Goal: Book appointment/travel/reservation

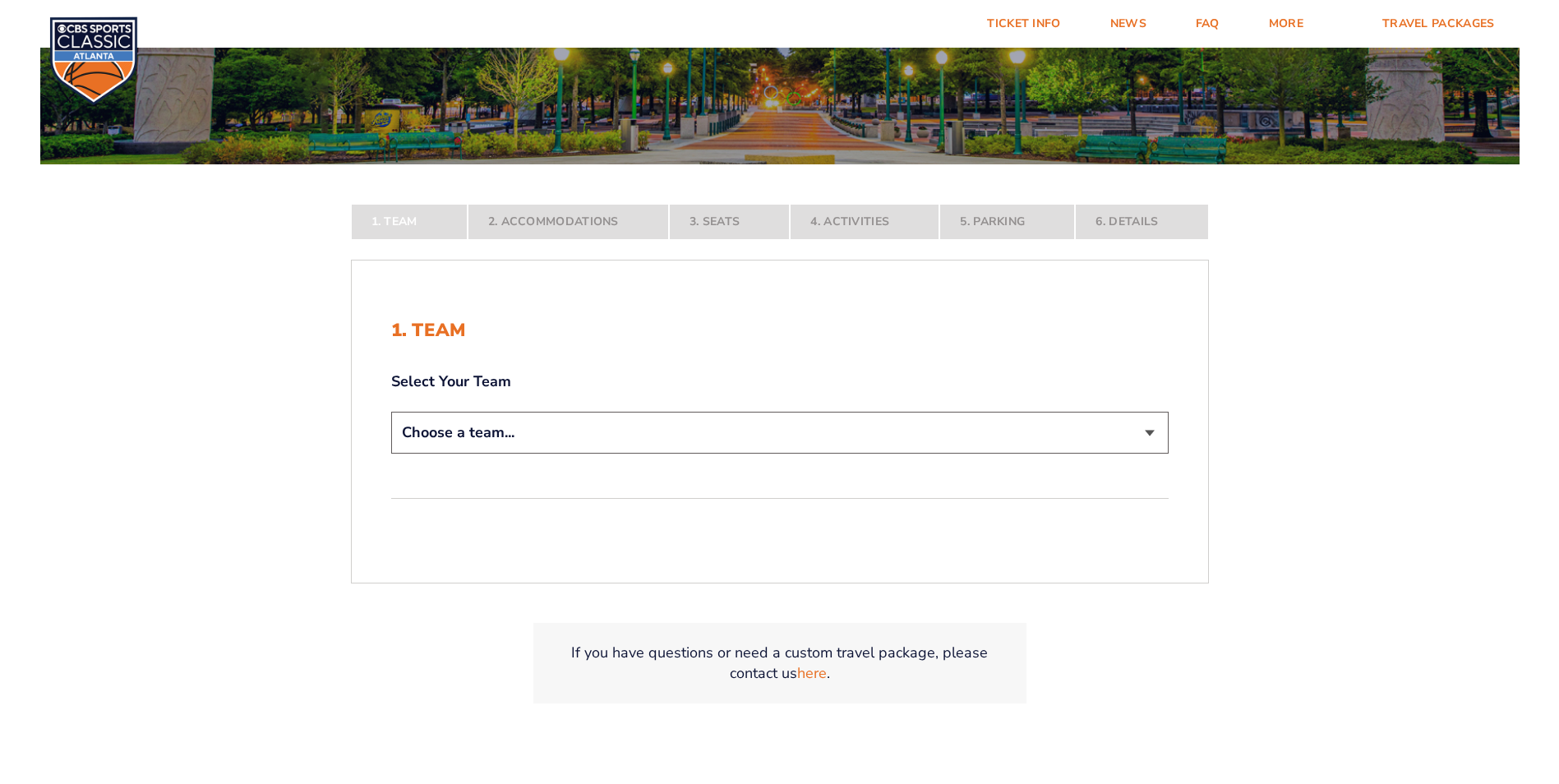
scroll to position [411, 0]
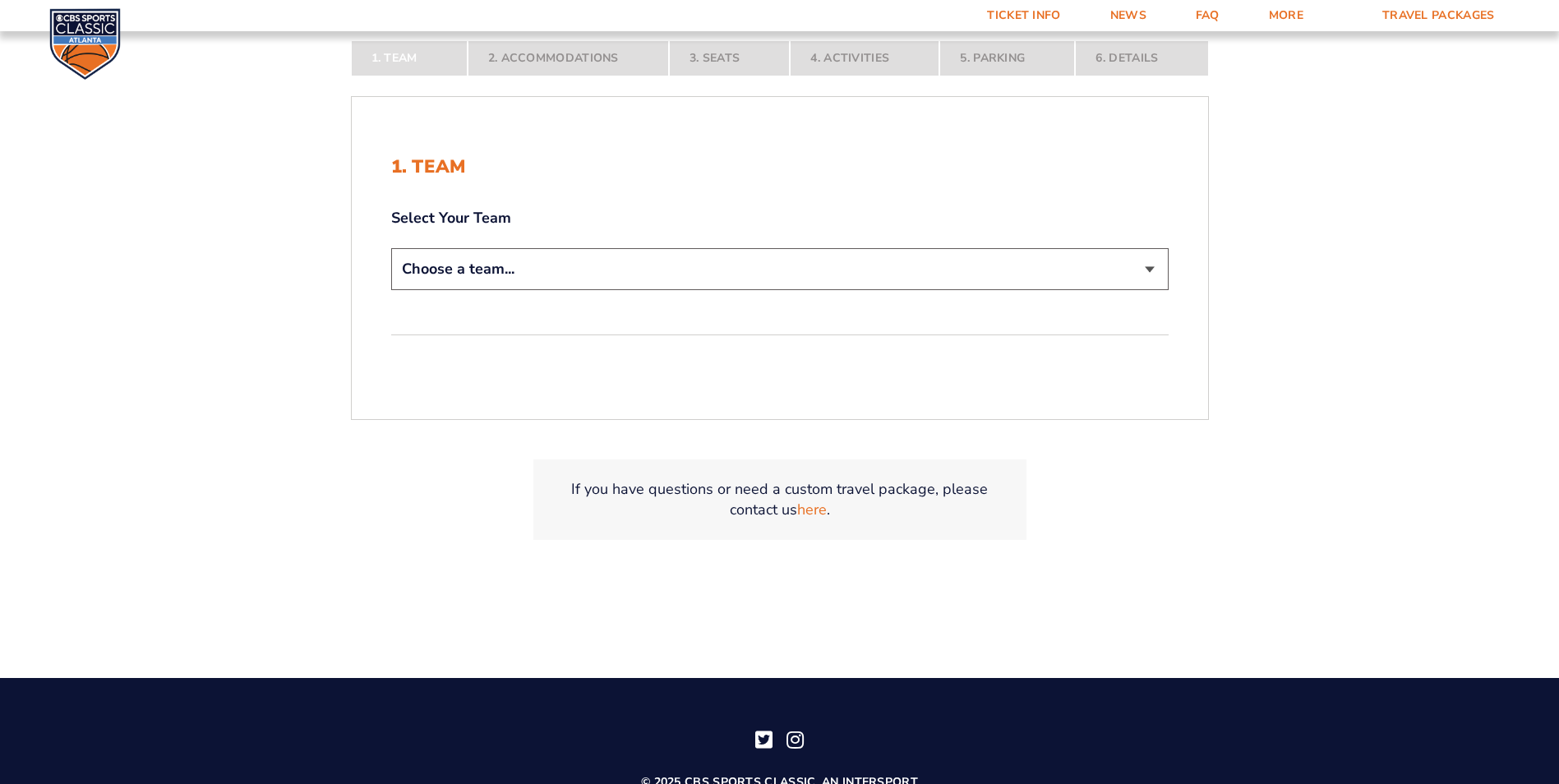
click at [720, 268] on select "Choose a team... [US_STATE] Wildcats [US_STATE] State Buckeyes [US_STATE] Tar H…" at bounding box center [779, 268] width 777 height 42
select select "12956"
click at [391, 290] on select "Choose a team... [US_STATE] Wildcats [US_STATE] State Buckeyes [US_STATE] Tar H…" at bounding box center [779, 268] width 777 height 42
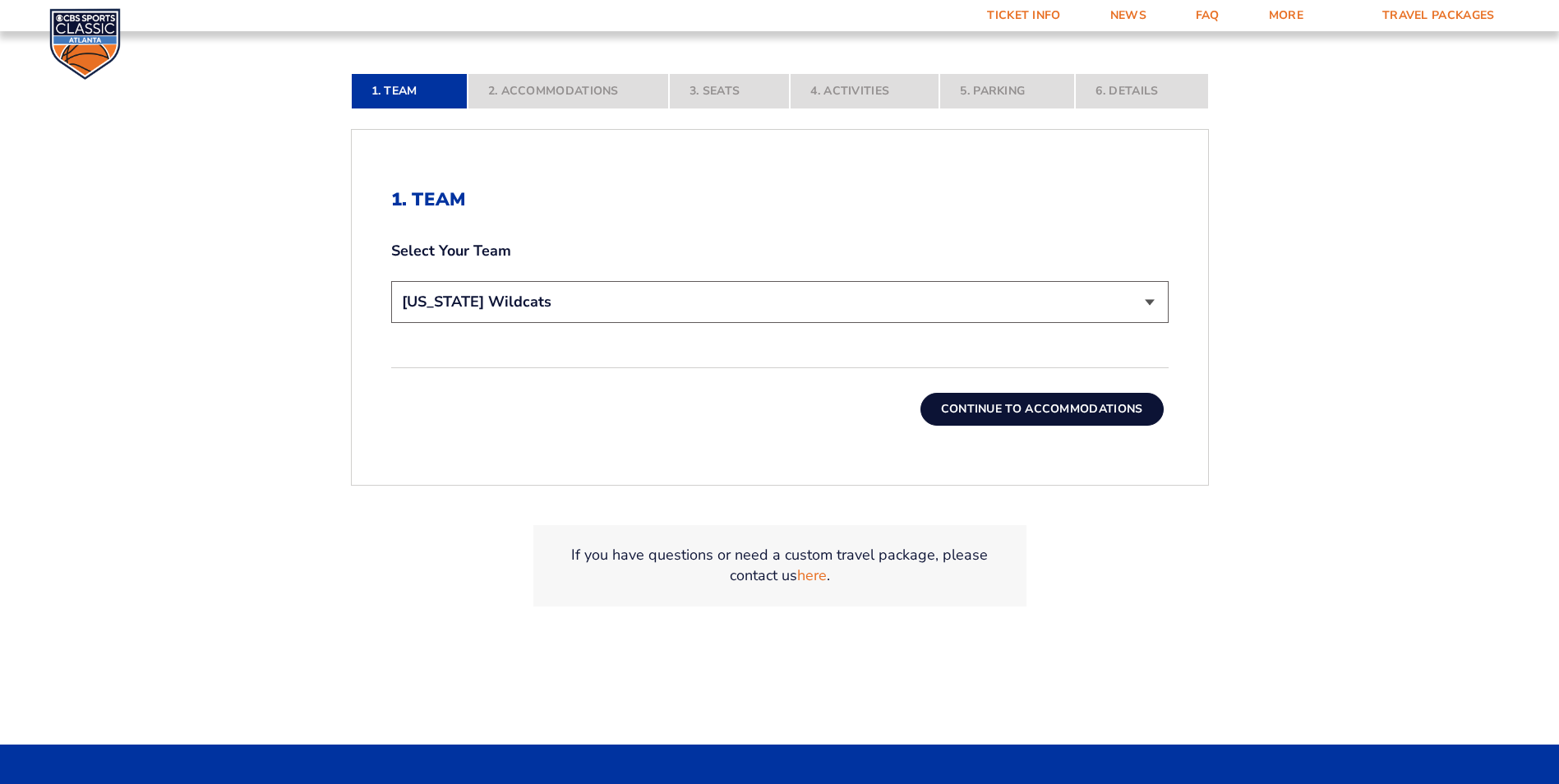
click at [1005, 383] on div "Continue To Accommodations" at bounding box center [779, 397] width 777 height 59
click at [1013, 409] on button "Continue To Accommodations" at bounding box center [1042, 408] width 243 height 33
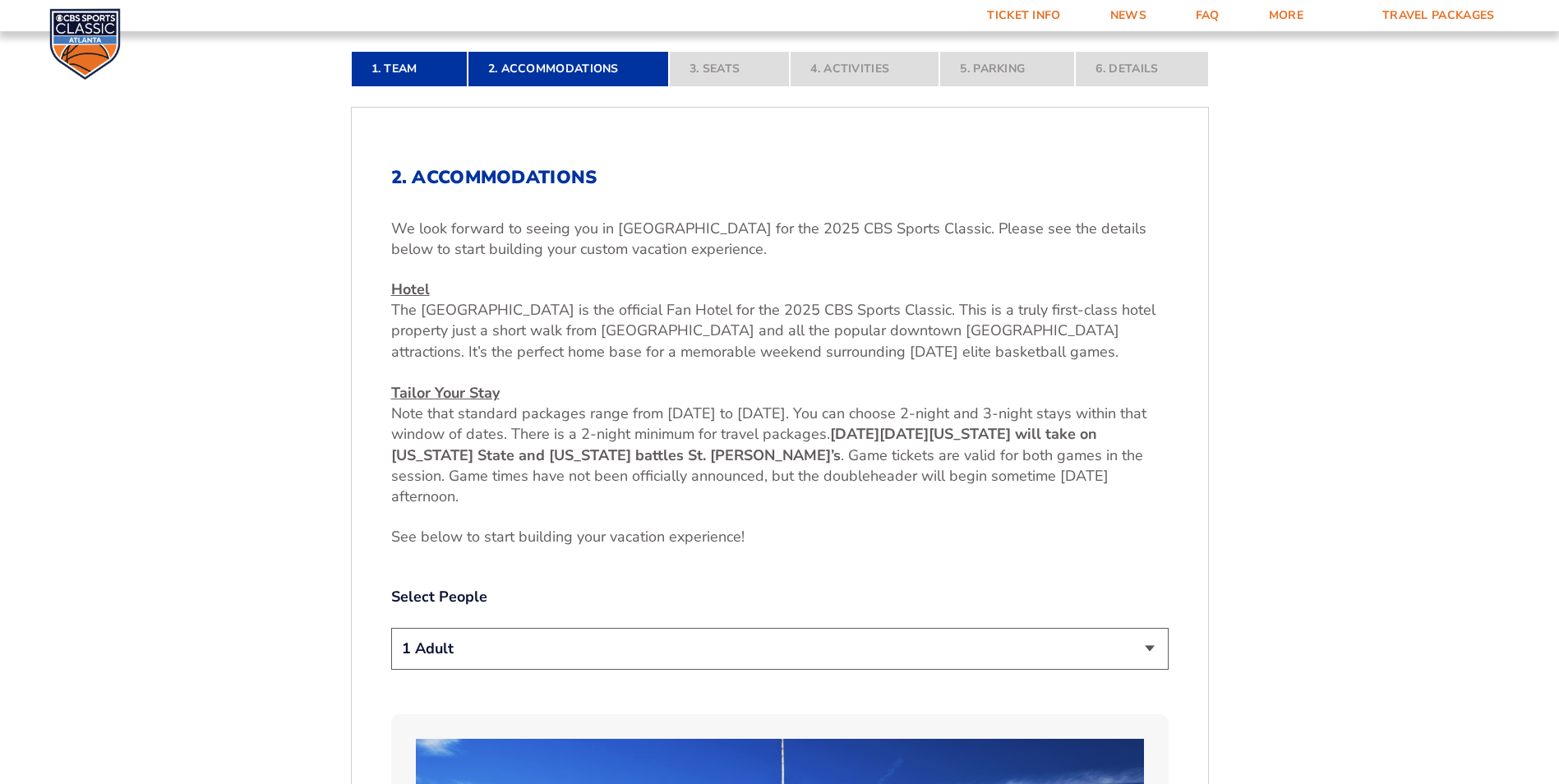
scroll to position [535, 0]
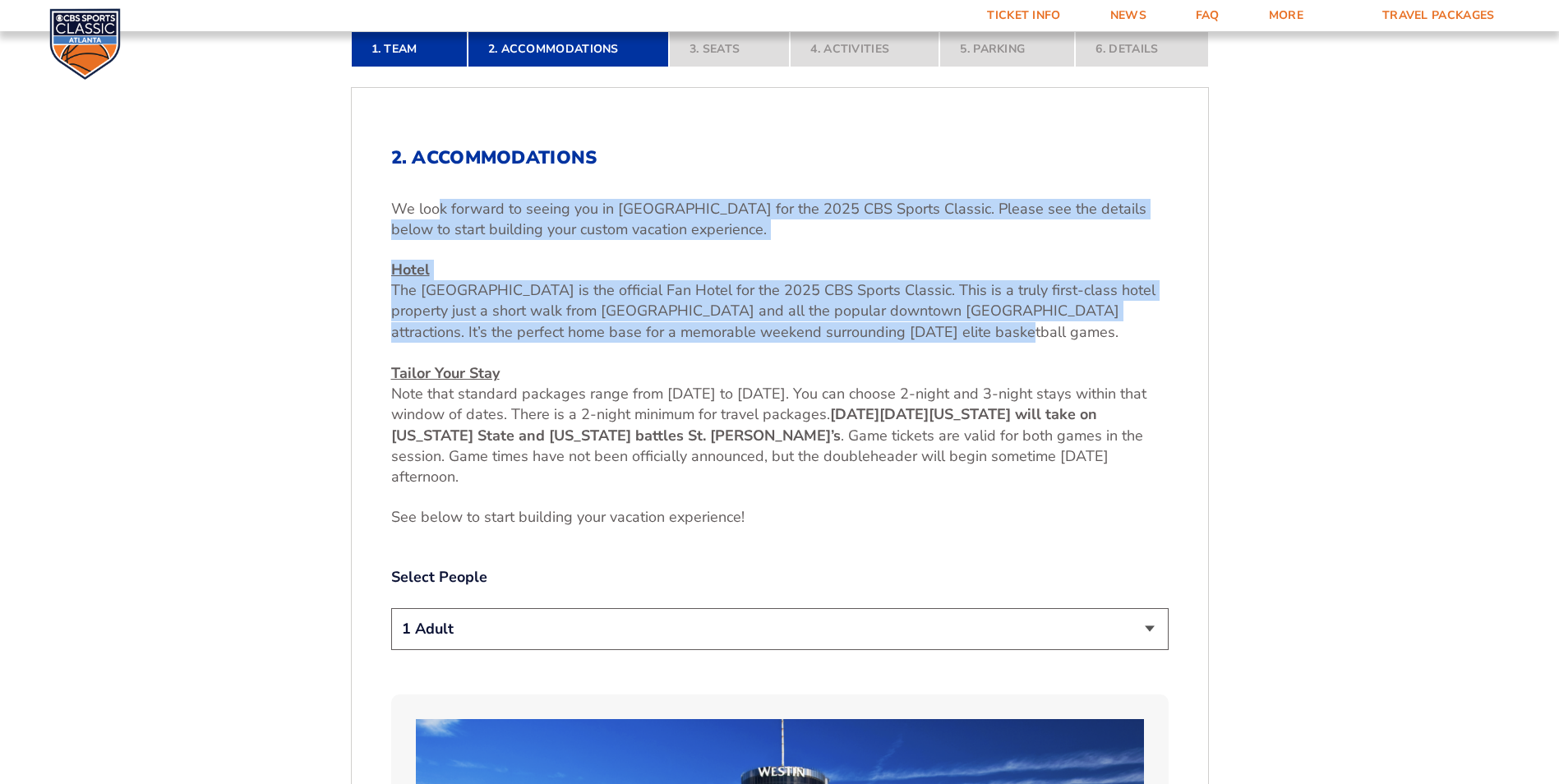
drag, startPoint x: 440, startPoint y: 194, endPoint x: 889, endPoint y: 331, distance: 469.4
drag, startPoint x: 889, startPoint y: 331, endPoint x: 420, endPoint y: 321, distance: 469.1
click at [420, 321] on span "The [GEOGRAPHIC_DATA] is the official Fan Hotel for the 2025 CBS Sports Classic…" at bounding box center [773, 311] width 765 height 60
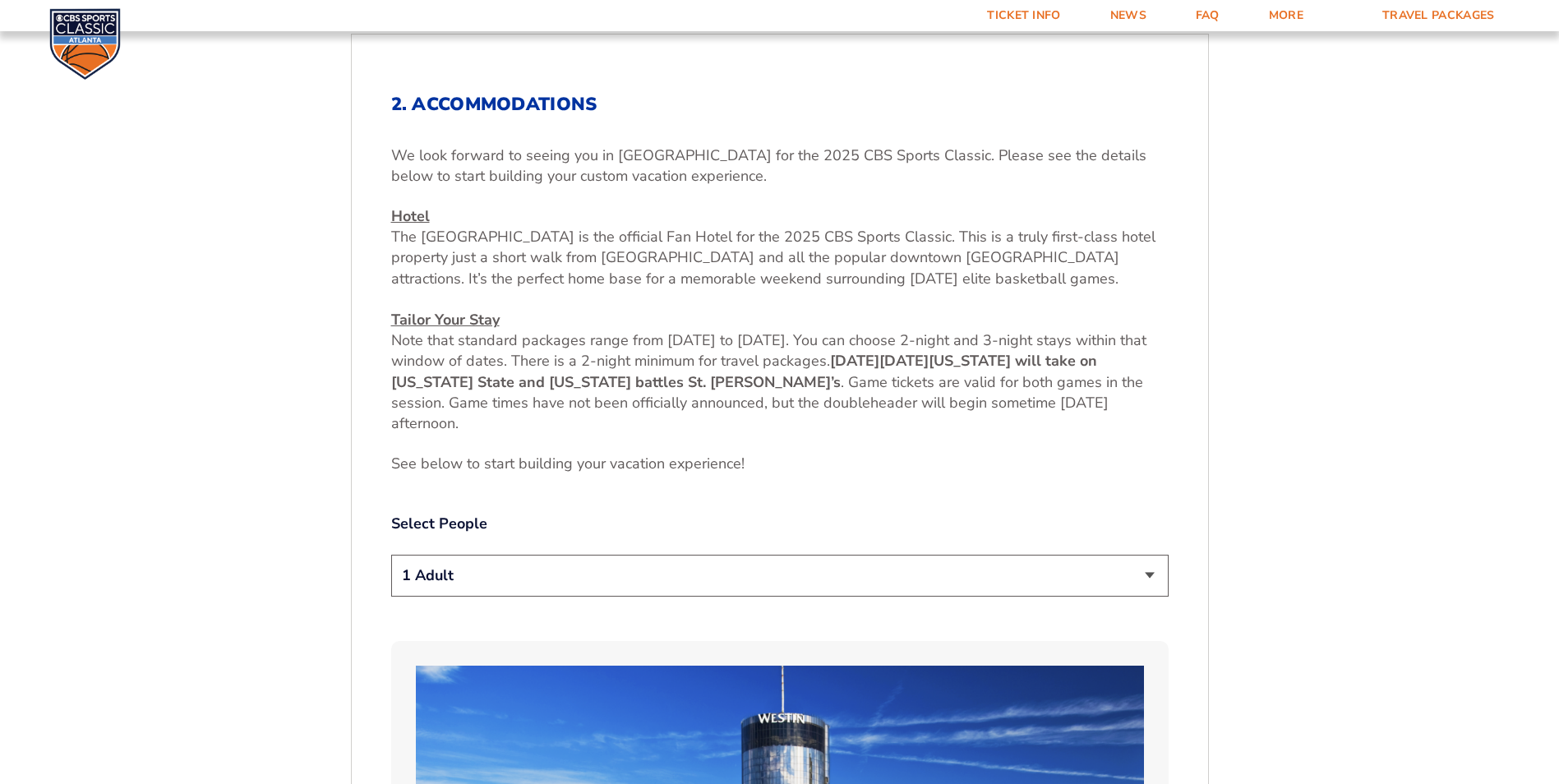
scroll to position [617, 0]
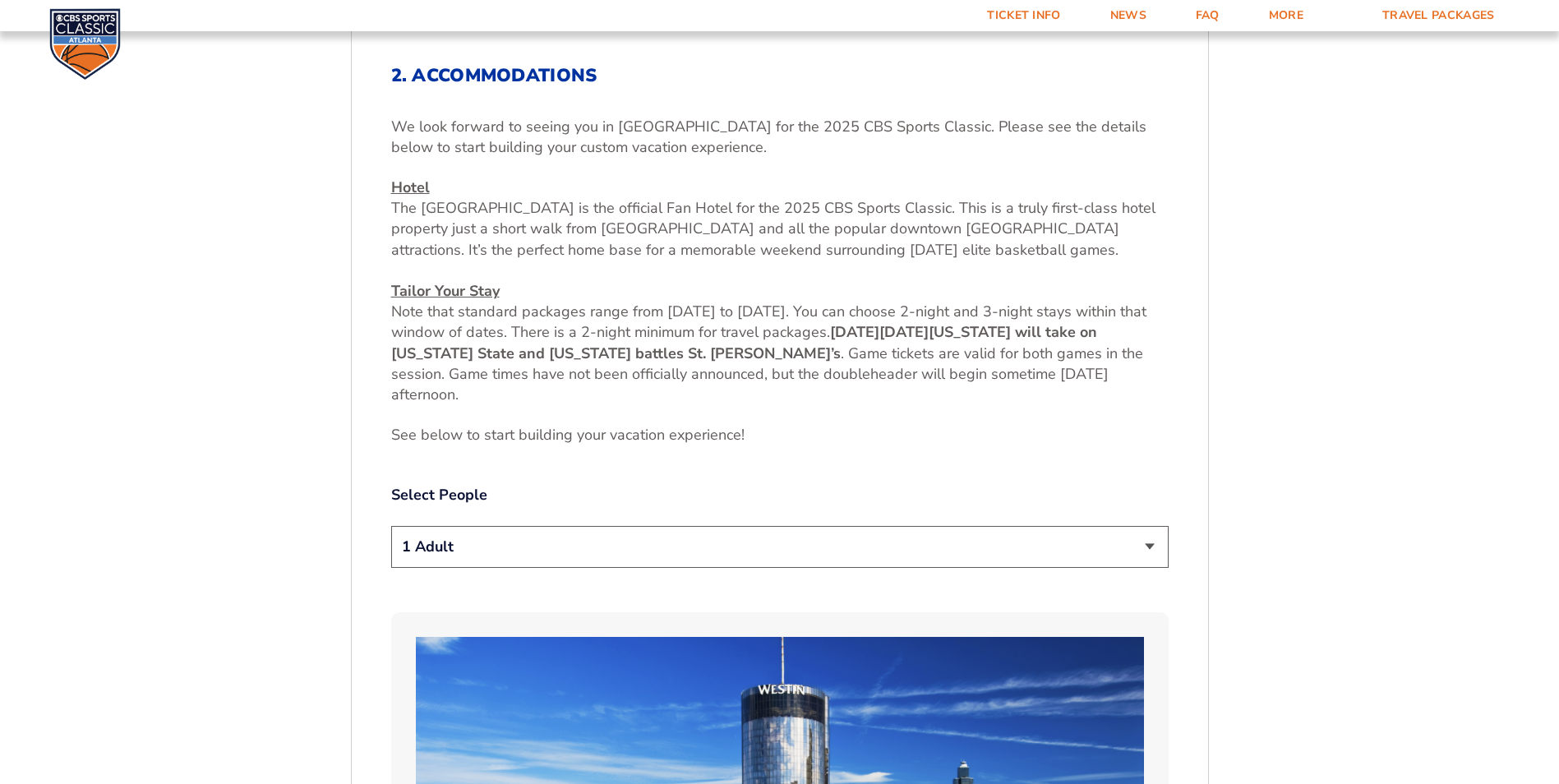
drag, startPoint x: 410, startPoint y: 297, endPoint x: 1127, endPoint y: 387, distance: 722.6
click at [1127, 387] on p "Hotel [GEOGRAPHIC_DATA] is the official Fan Hotel for the 2025 CBS Sports Class…" at bounding box center [779, 291] width 777 height 227
drag, startPoint x: 1127, startPoint y: 387, endPoint x: 982, endPoint y: 403, distance: 145.9
click at [982, 403] on p "Hotel [GEOGRAPHIC_DATA] is the official Fan Hotel for the 2025 CBS Sports Class…" at bounding box center [779, 291] width 777 height 227
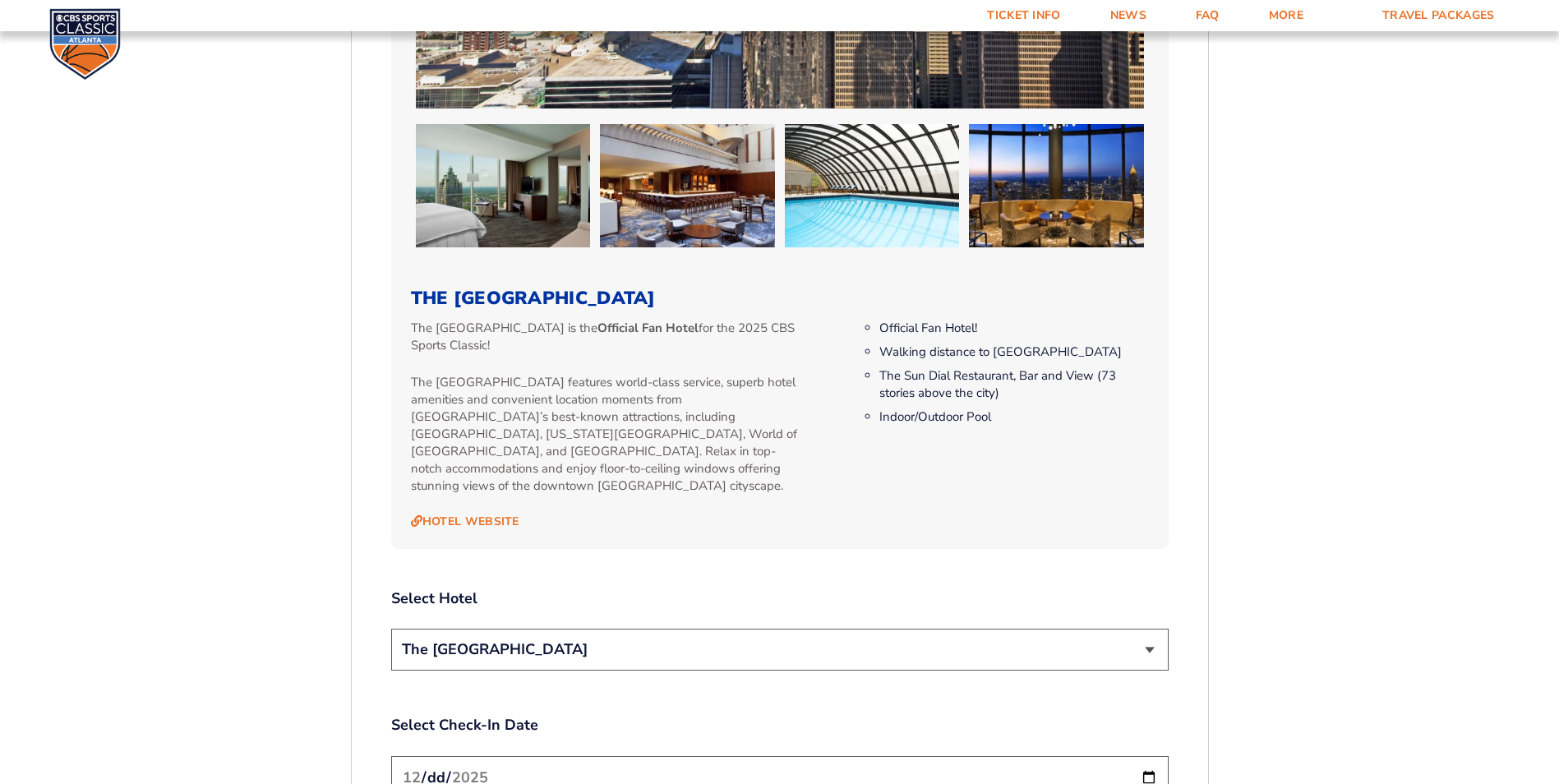
scroll to position [1767, 0]
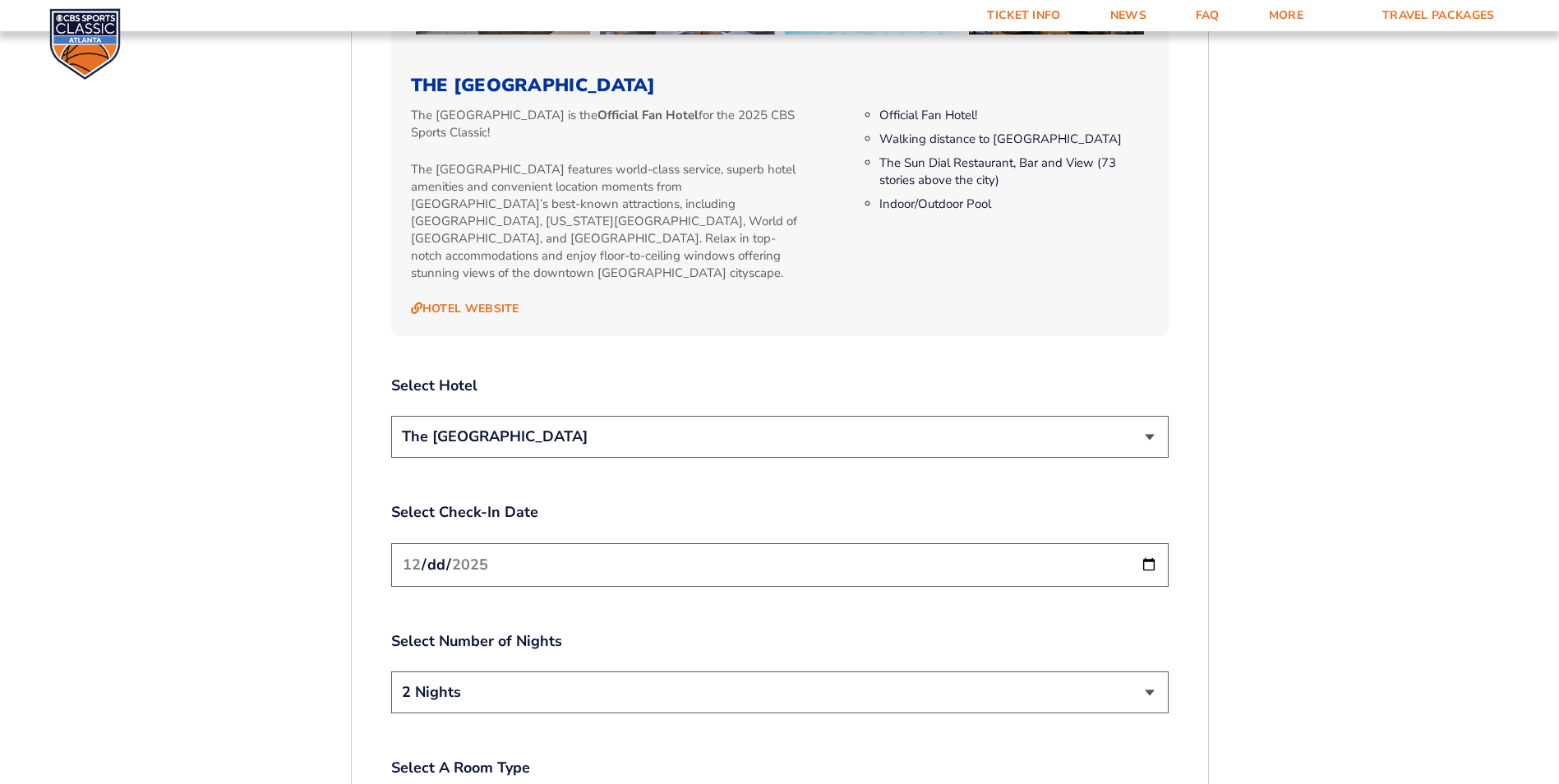
click at [741, 426] on select "The [GEOGRAPHIC_DATA]" at bounding box center [779, 436] width 777 height 42
click at [728, 520] on div "Select Check-In Date [DATE]" at bounding box center [779, 546] width 777 height 89
click at [732, 548] on input "[DATE]" at bounding box center [779, 565] width 777 height 44
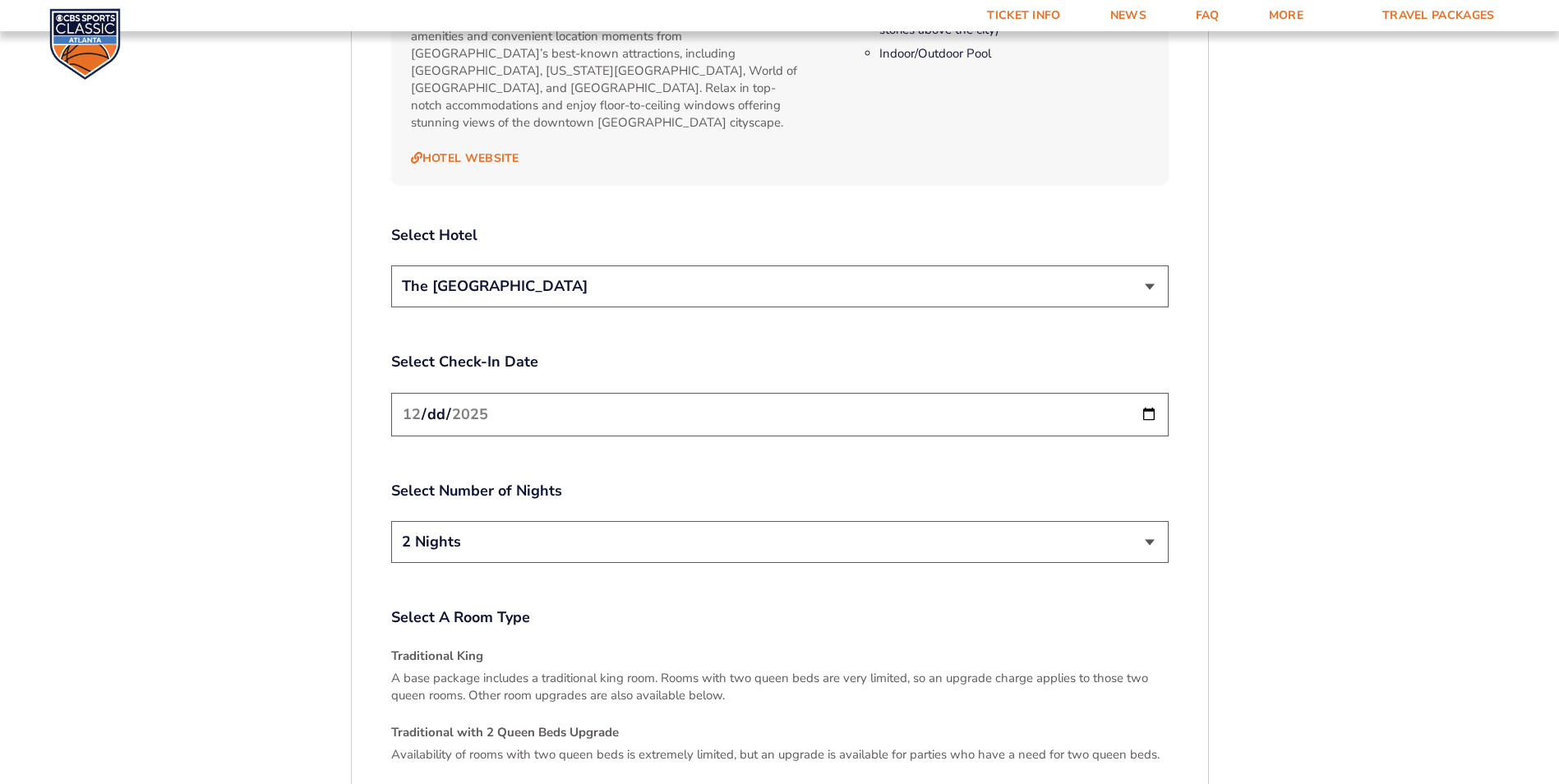
scroll to position [1931, 0]
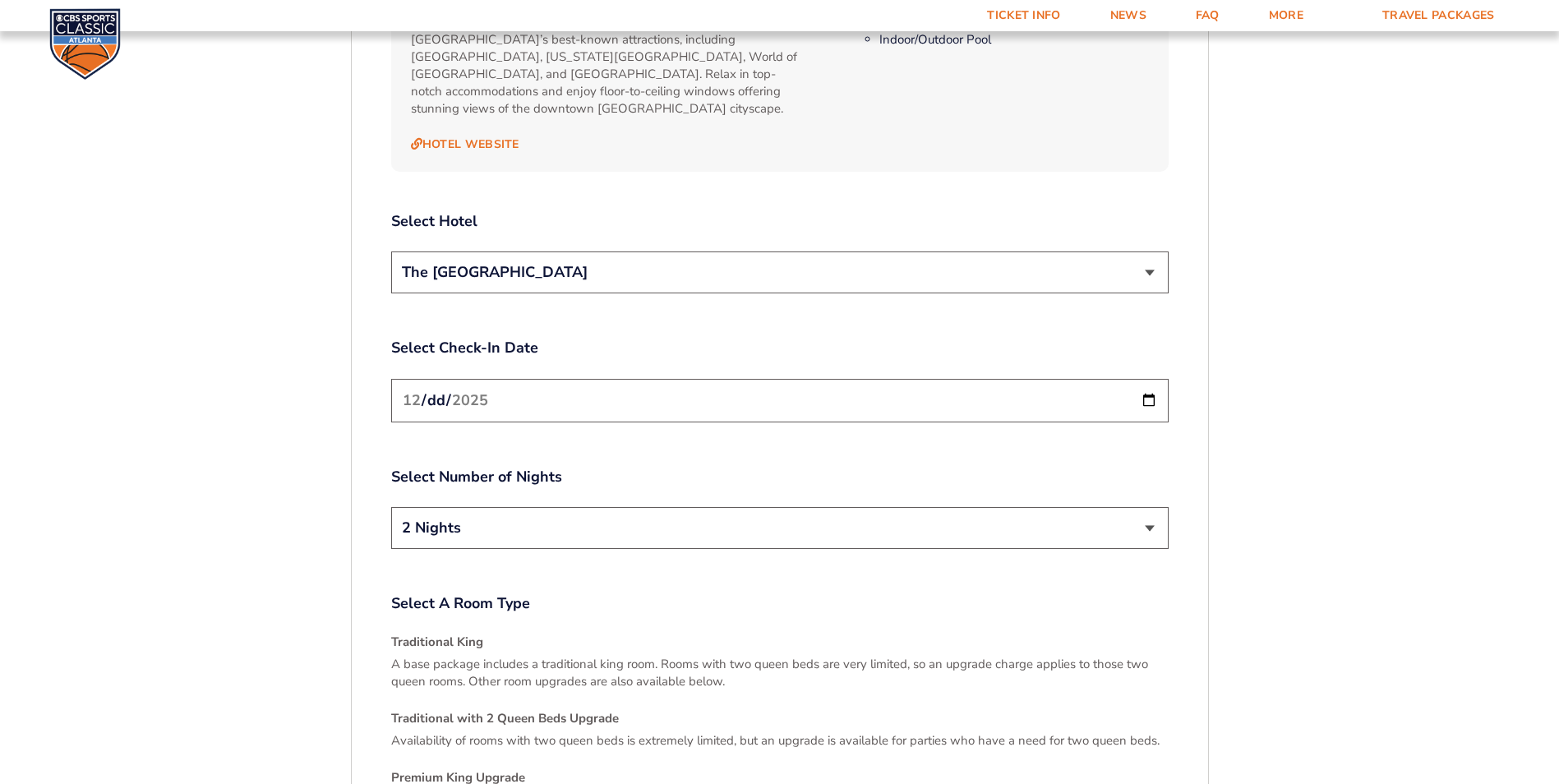
click at [632, 510] on select "2 Nights 3 Nights" at bounding box center [779, 527] width 777 height 42
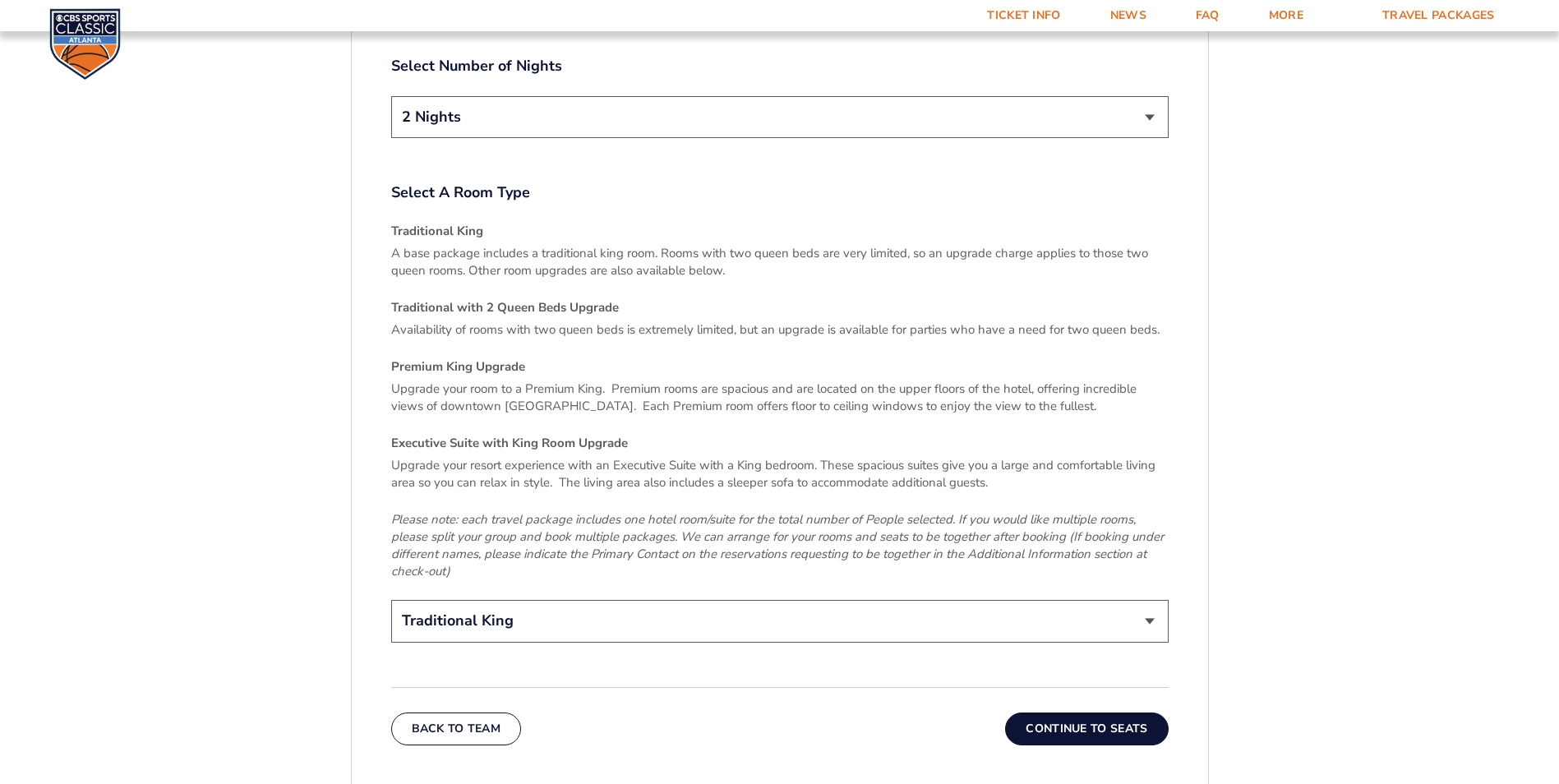
scroll to position [2753, 0]
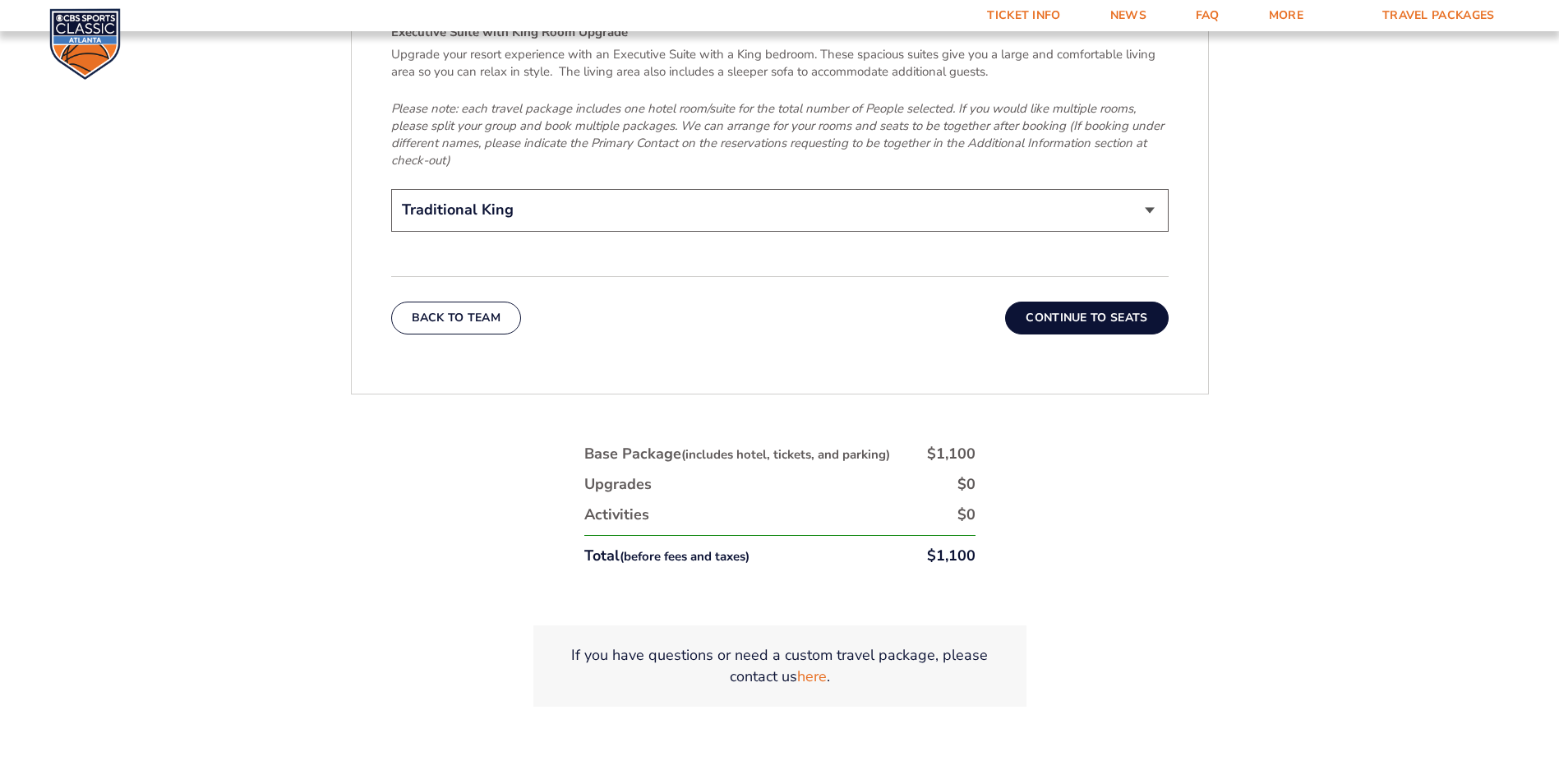
click at [1078, 302] on button "Continue To Seats" at bounding box center [1086, 318] width 163 height 33
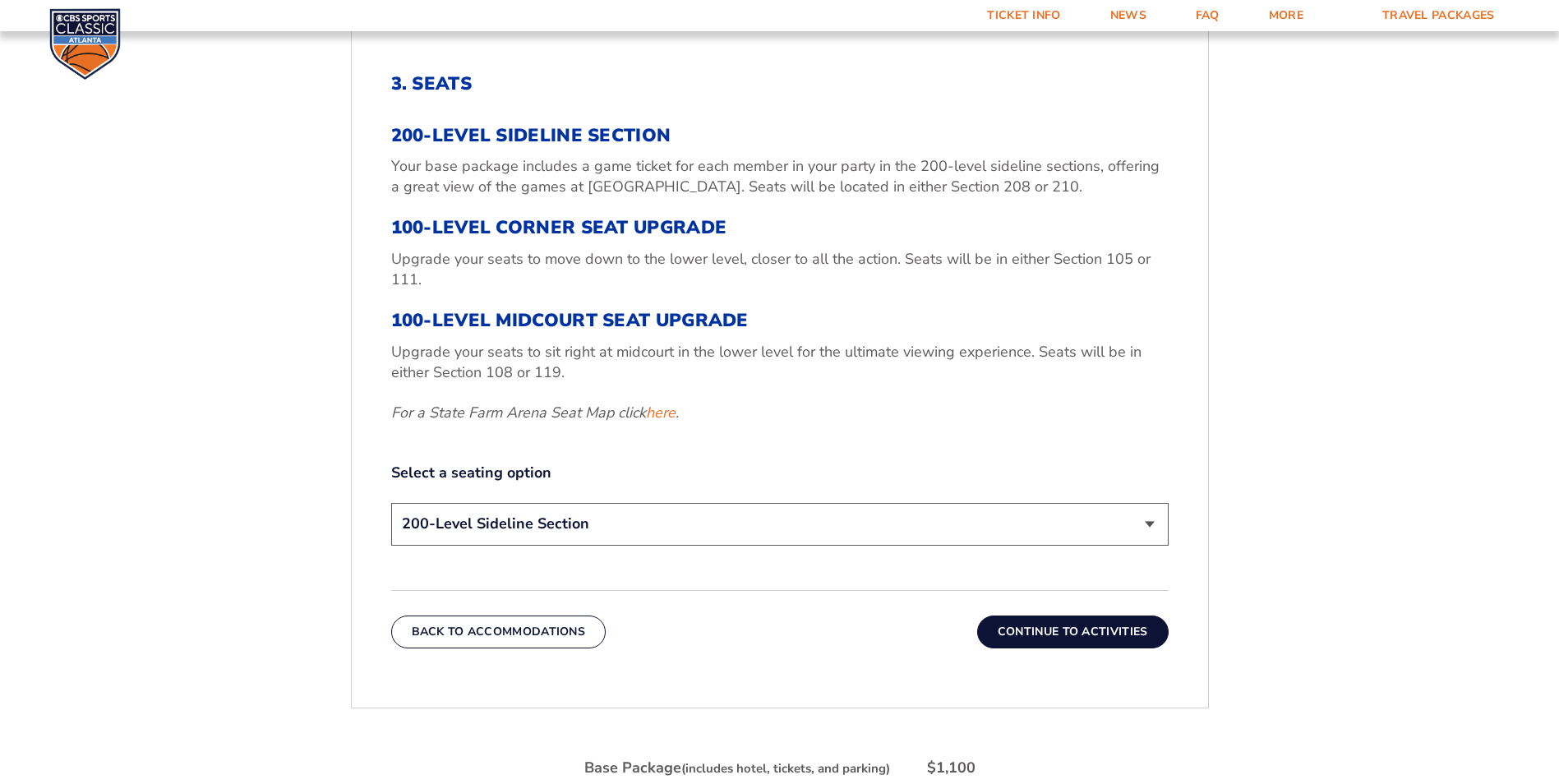
scroll to position [617, 0]
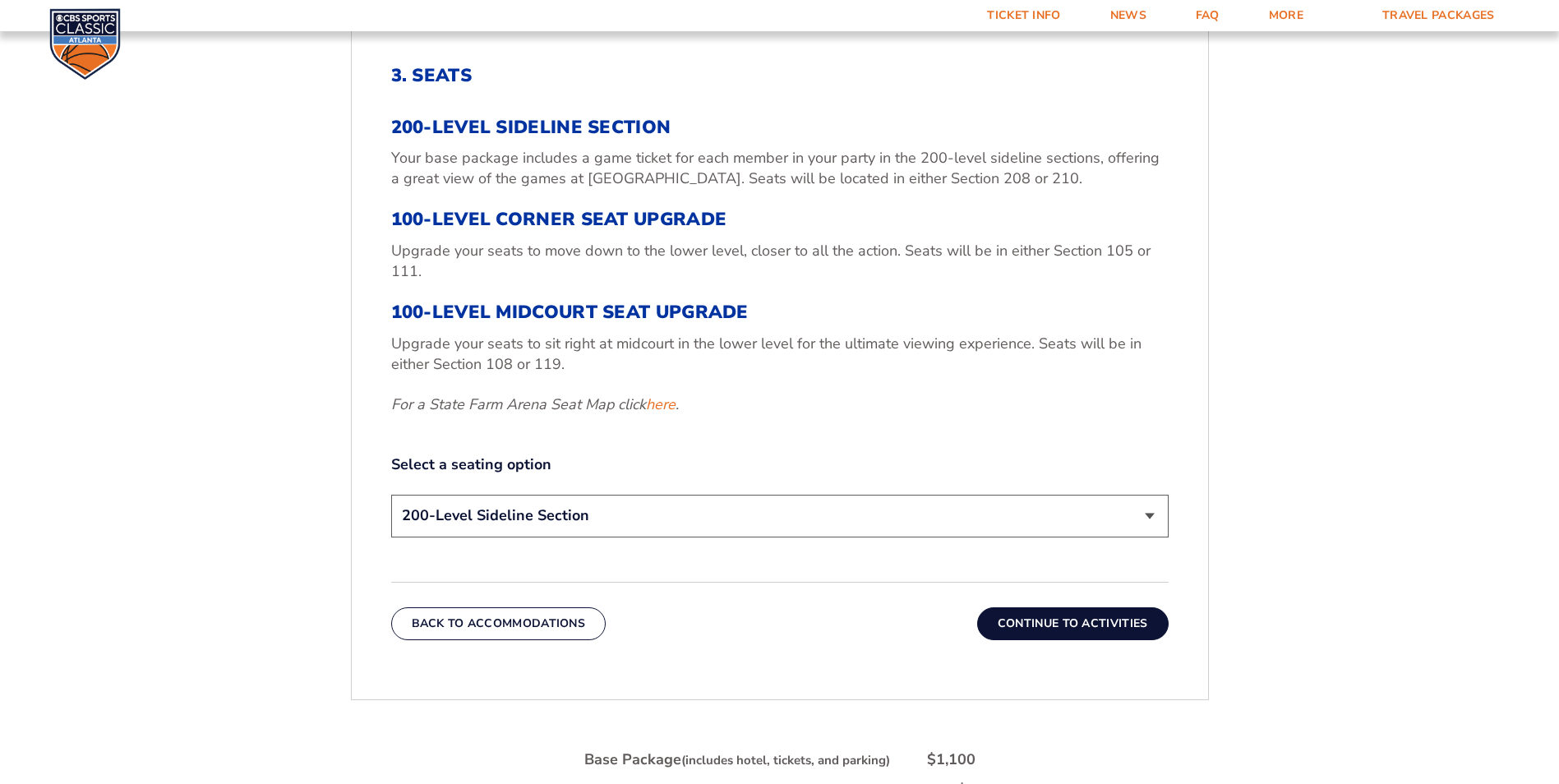
click at [667, 543] on div "3. Seats 200-Level Sideline Section Your base package includes a game ticket fo…" at bounding box center [780, 352] width 856 height 653
click at [664, 524] on select "200-Level Sideline Section 100-Level Corner Seat Upgrade (+$120 per person) 100…" at bounding box center [779, 515] width 777 height 42
click at [391, 495] on select "200-Level Sideline Section 100-Level Corner Seat Upgrade (+$120 per person) 100…" at bounding box center [779, 515] width 777 height 42
click at [663, 522] on select "200-Level Sideline Section 100-Level Corner Seat Upgrade (+$120 per person) 100…" at bounding box center [779, 515] width 777 height 42
click at [391, 495] on select "200-Level Sideline Section 100-Level Corner Seat Upgrade (+$120 per person) 100…" at bounding box center [779, 515] width 777 height 42
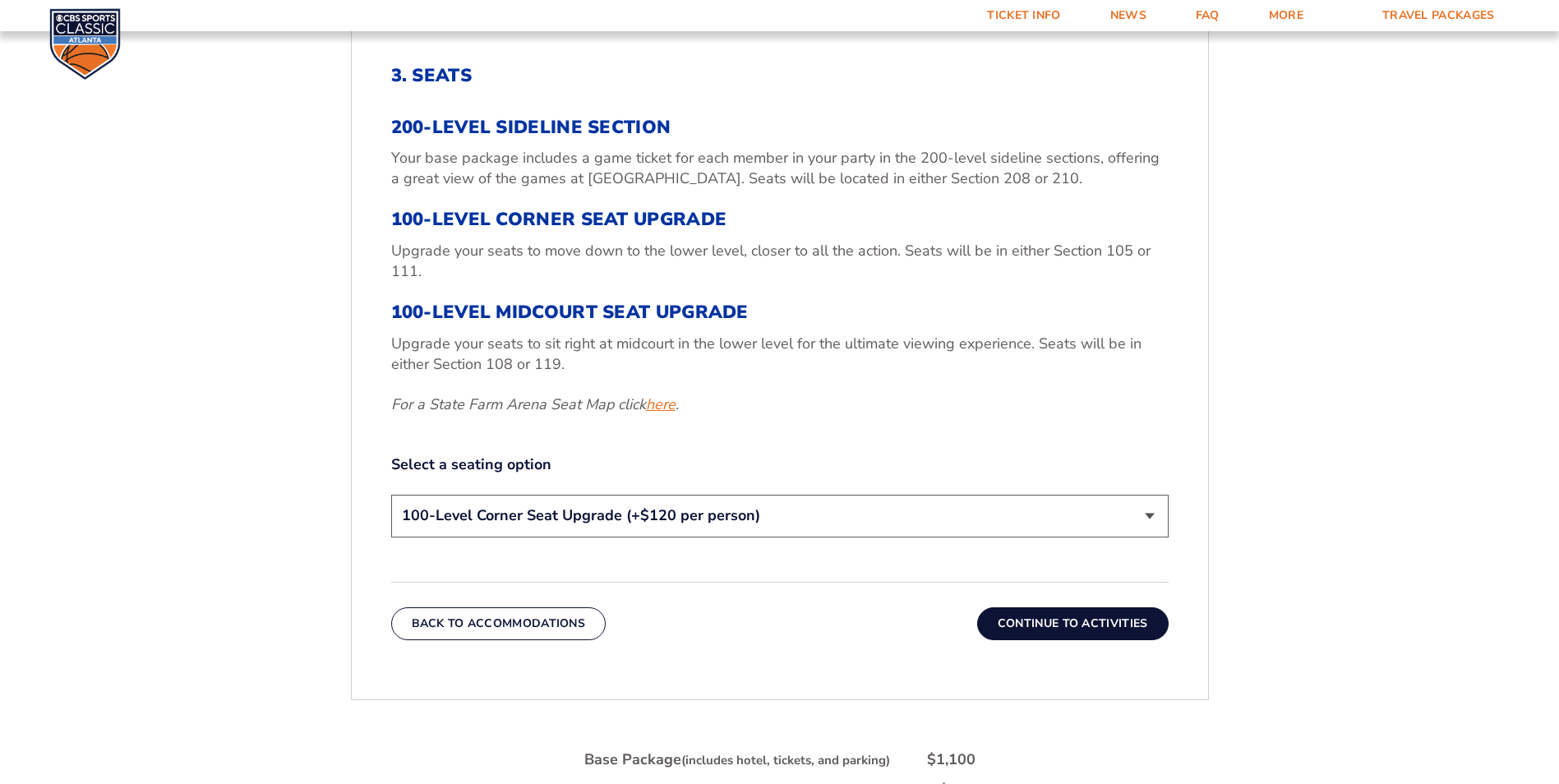
click at [653, 408] on link "here" at bounding box center [660, 404] width 29 height 20
click at [800, 530] on select "200-Level Sideline Section 100-Level Corner Seat Upgrade (+$120 per person) 100…" at bounding box center [779, 515] width 777 height 42
select select "100-Level Midcourt Seat Upgrade"
click at [391, 495] on select "200-Level Sideline Section 100-Level Corner Seat Upgrade (+$120 per person) 100…" at bounding box center [779, 515] width 777 height 42
click at [1101, 626] on button "Continue To Activities" at bounding box center [1073, 623] width 192 height 33
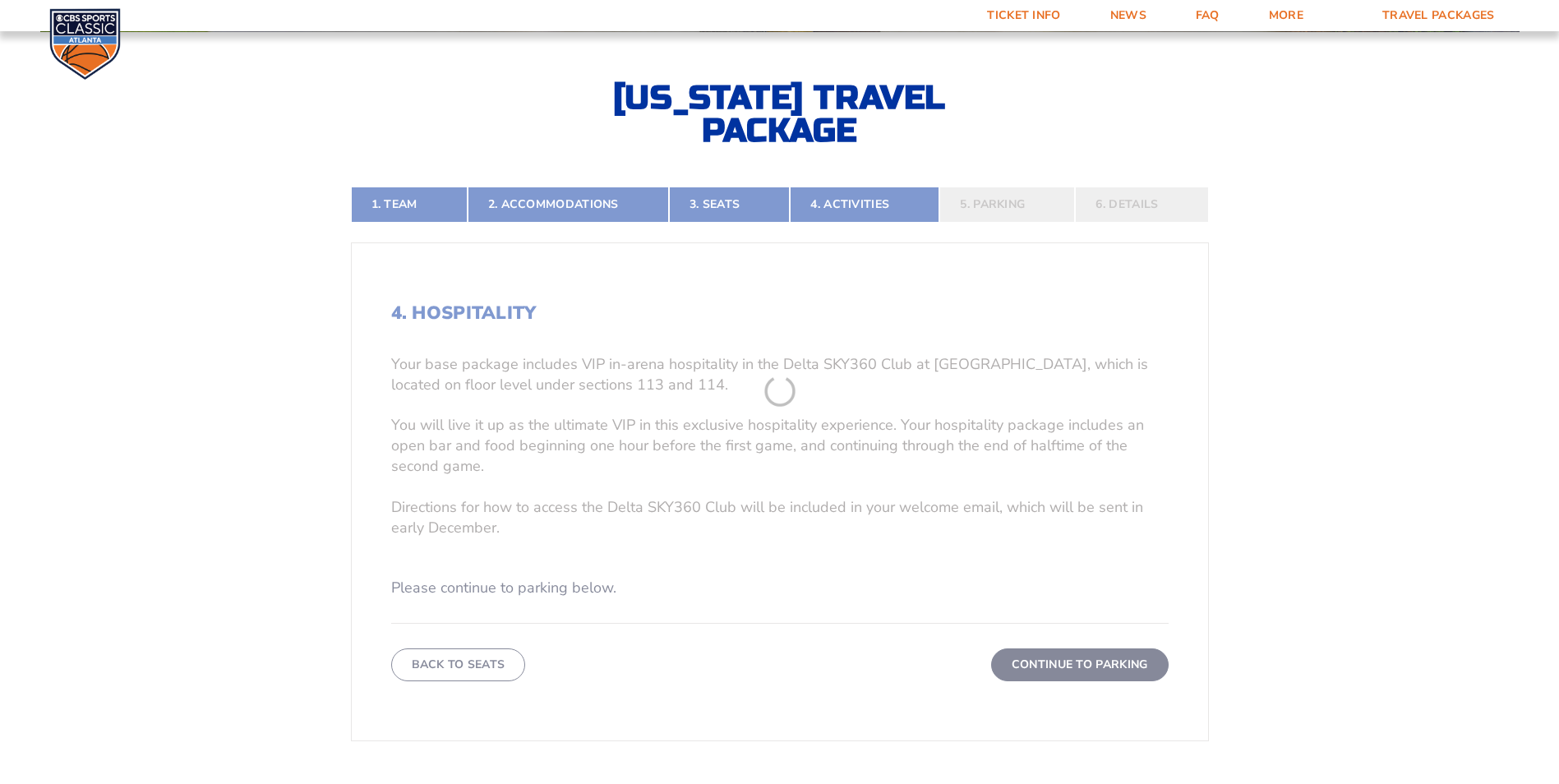
scroll to position [370, 0]
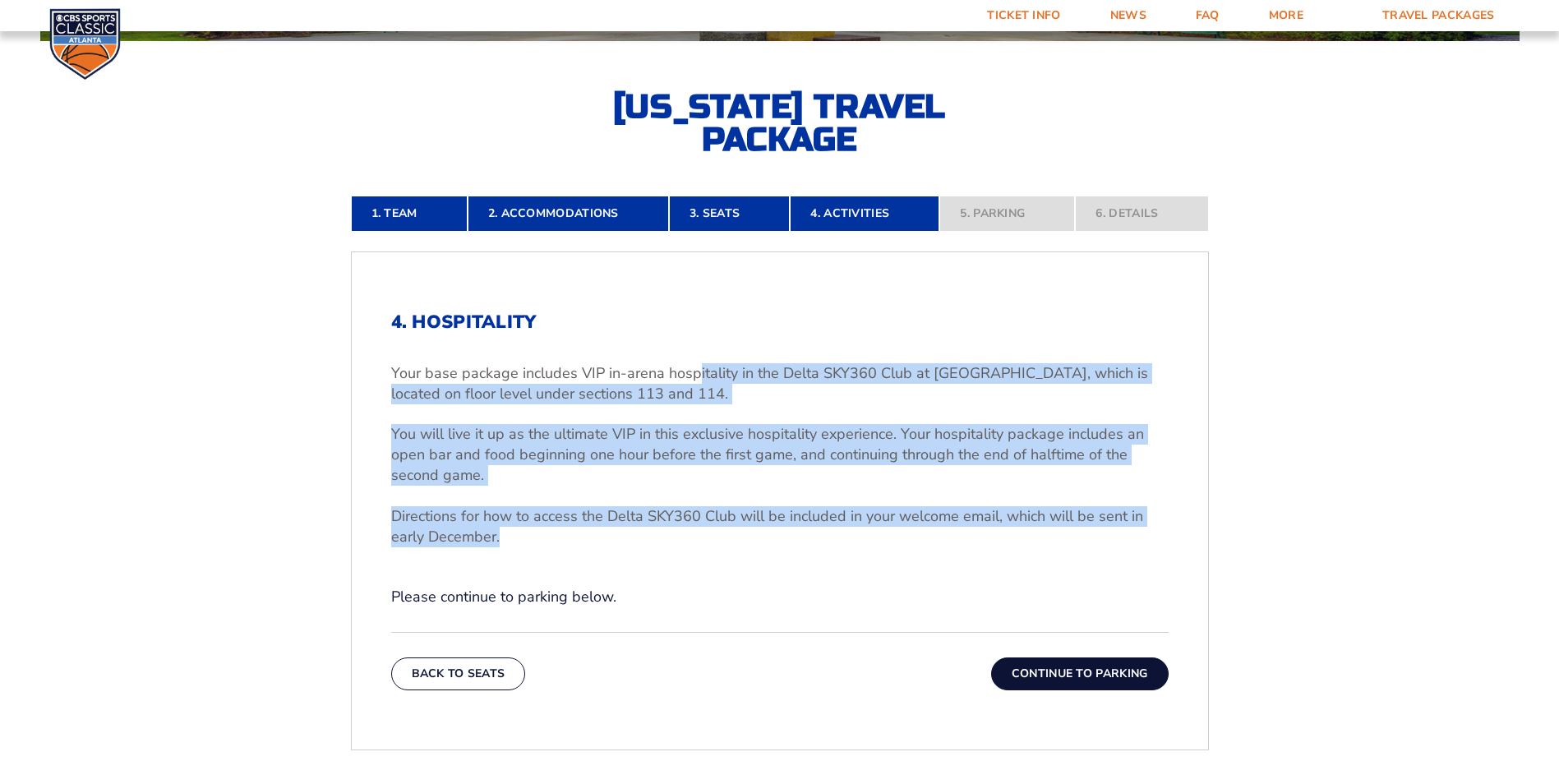
drag, startPoint x: 697, startPoint y: 357, endPoint x: 752, endPoint y: 546, distance: 196.8
click at [752, 546] on div "4. Hospitality Your base package includes VIP in-arena hospitality in the Delta…" at bounding box center [779, 459] width 777 height 296
click at [752, 546] on p "Directions for how to access the Delta SKY360 Club will be included in your wel…" at bounding box center [779, 527] width 777 height 41
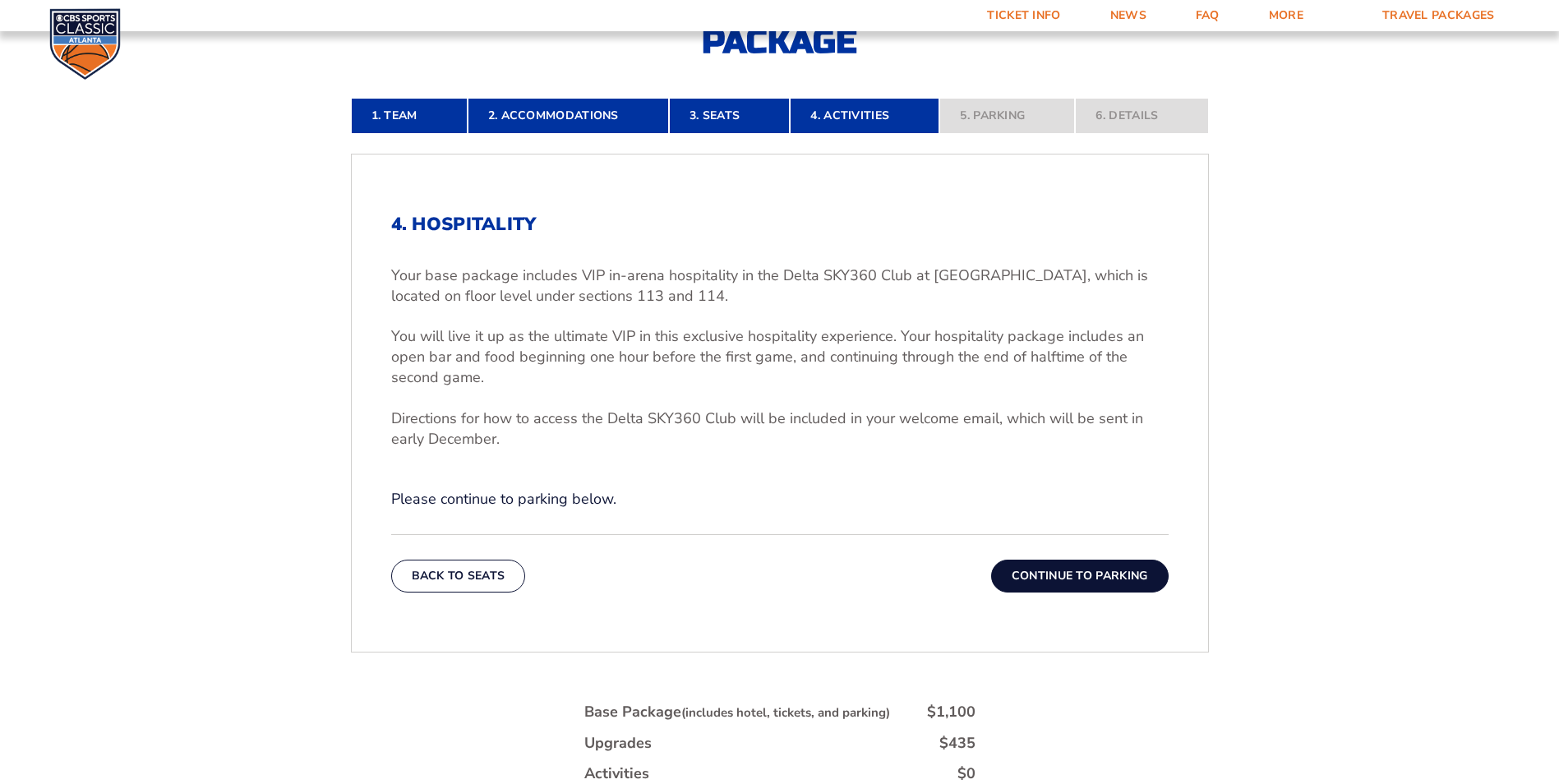
scroll to position [453, 0]
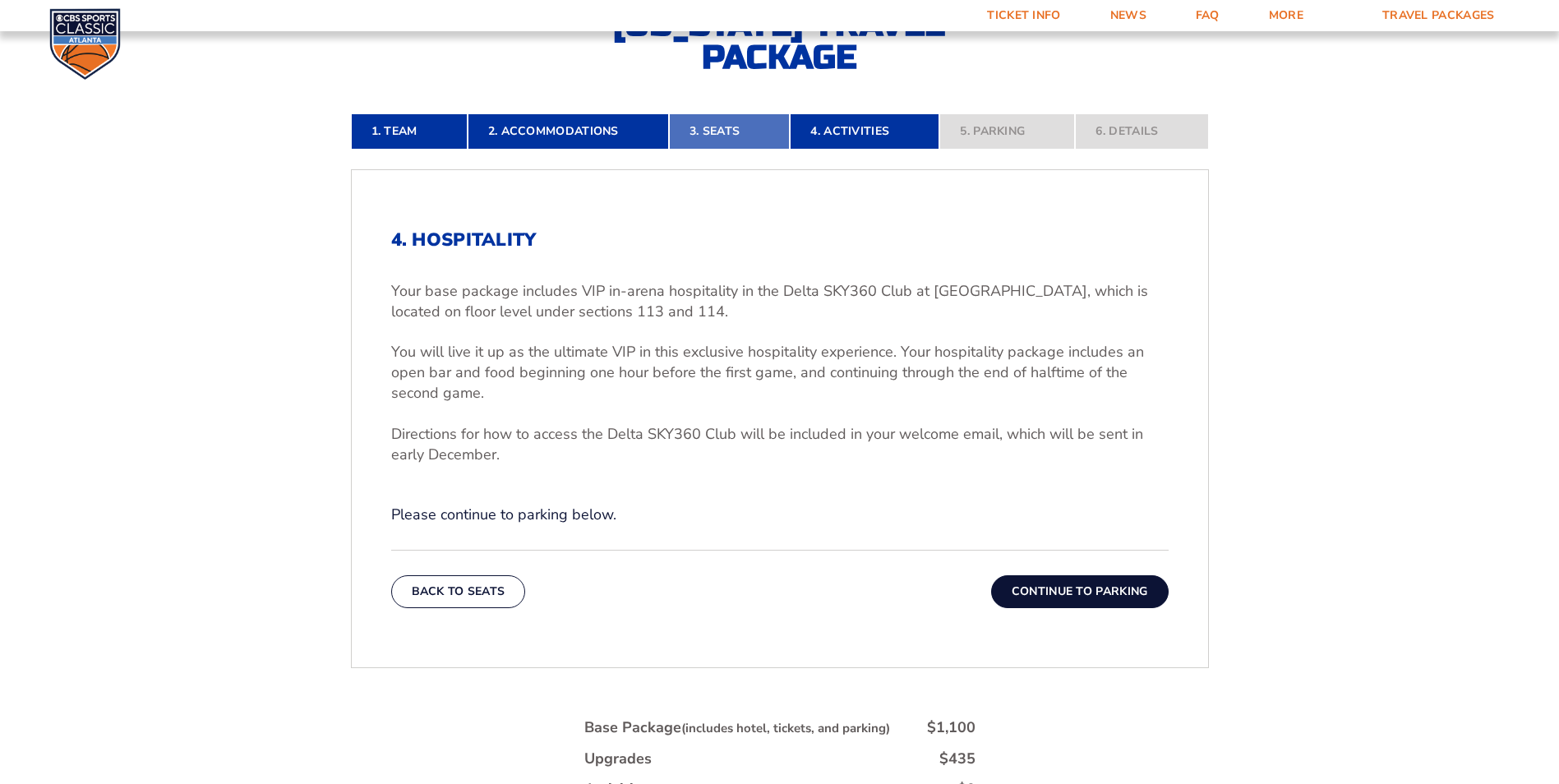
click at [751, 126] on link "3. Seats" at bounding box center [729, 131] width 121 height 36
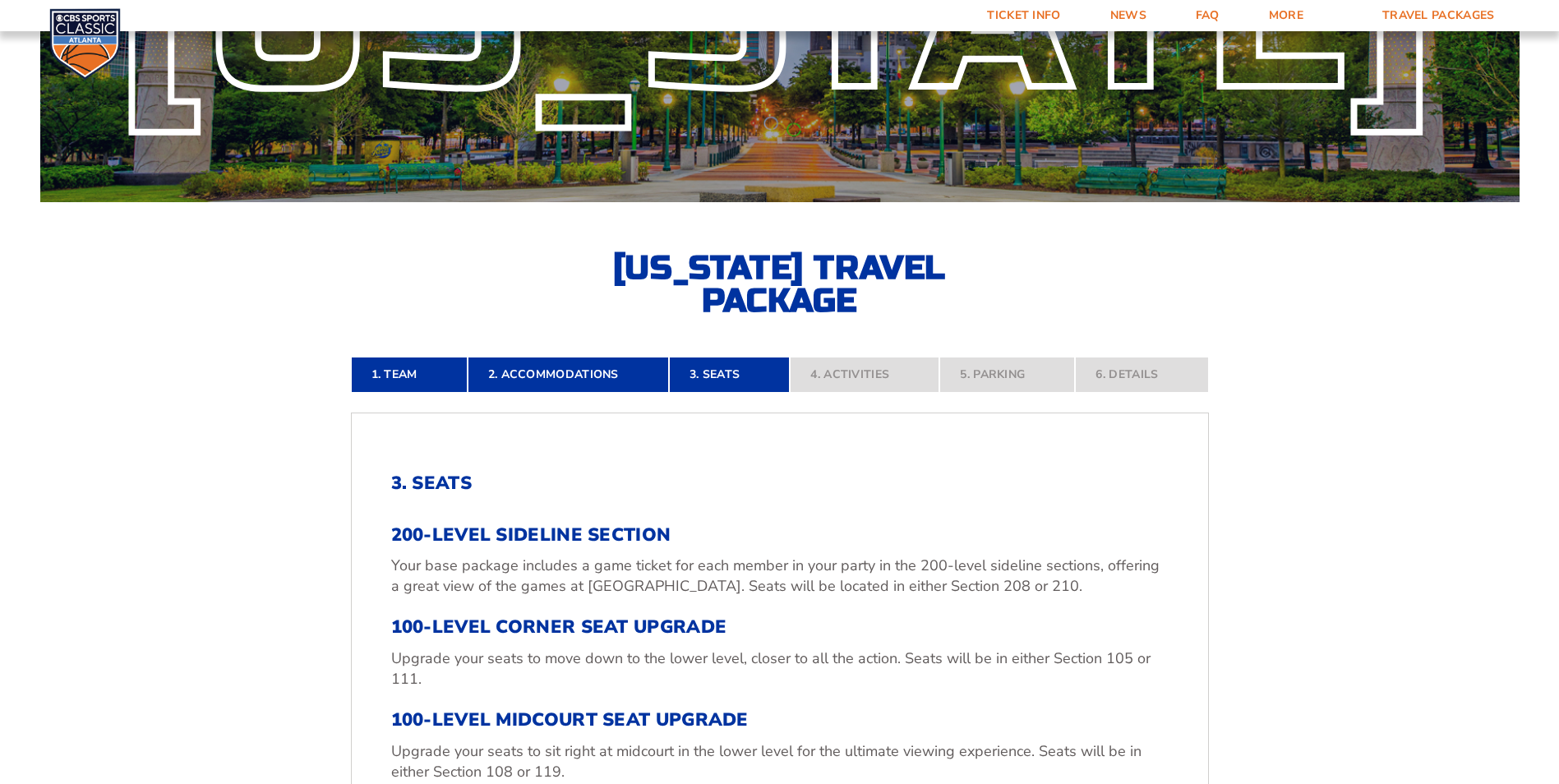
scroll to position [206, 0]
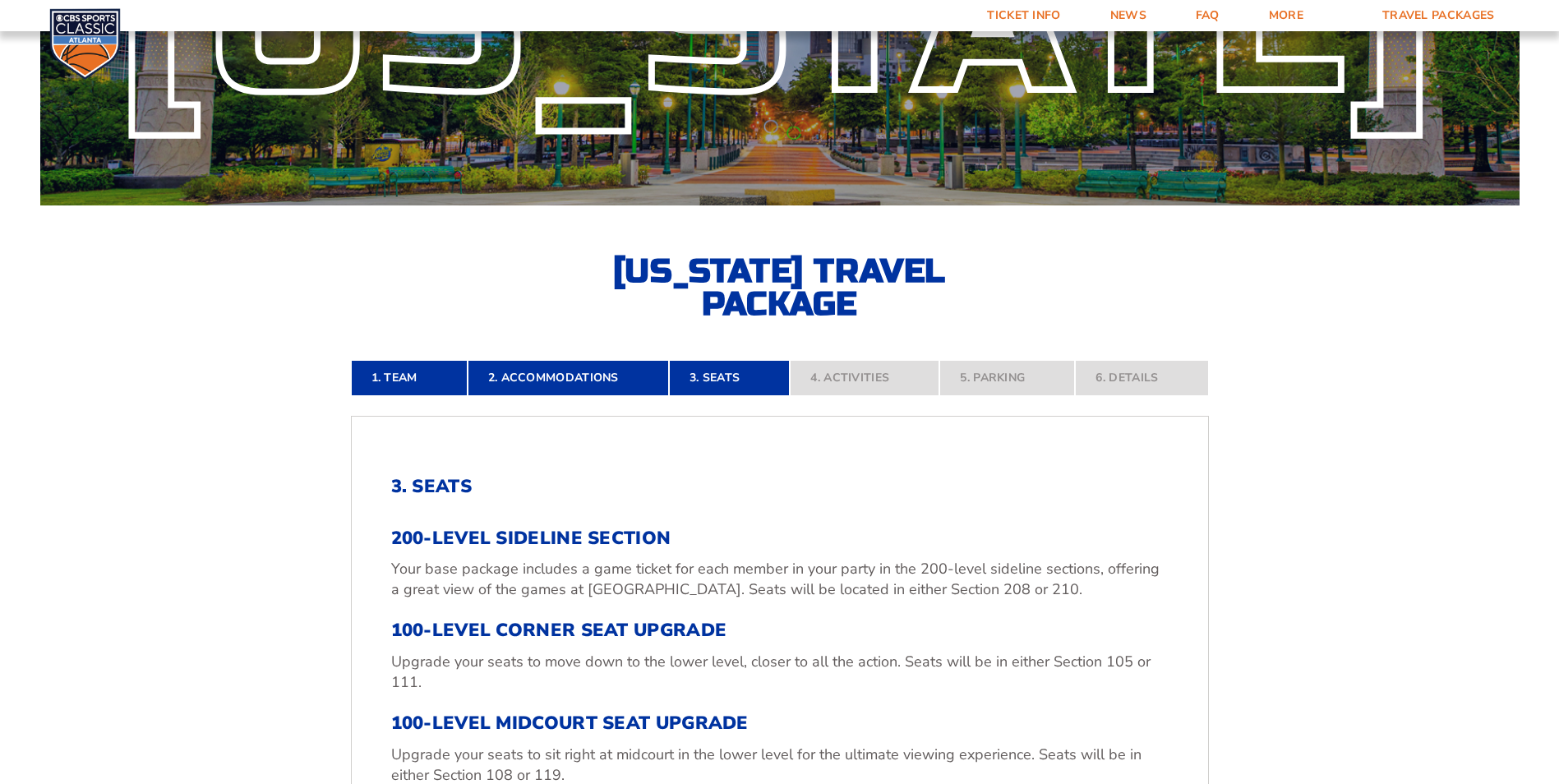
click at [615, 364] on link "2. Accommodations" at bounding box center [568, 377] width 202 height 36
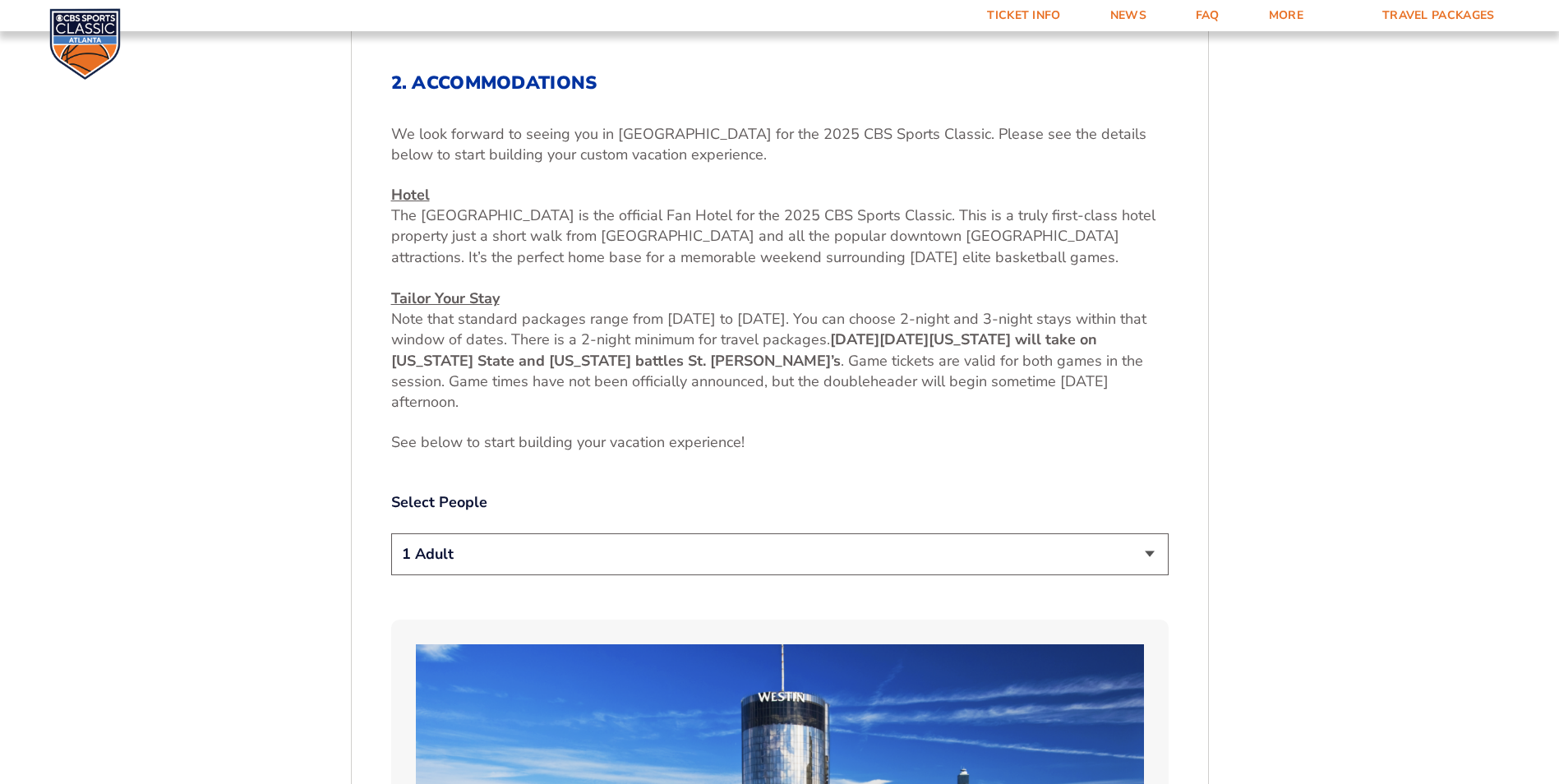
scroll to position [699, 0]
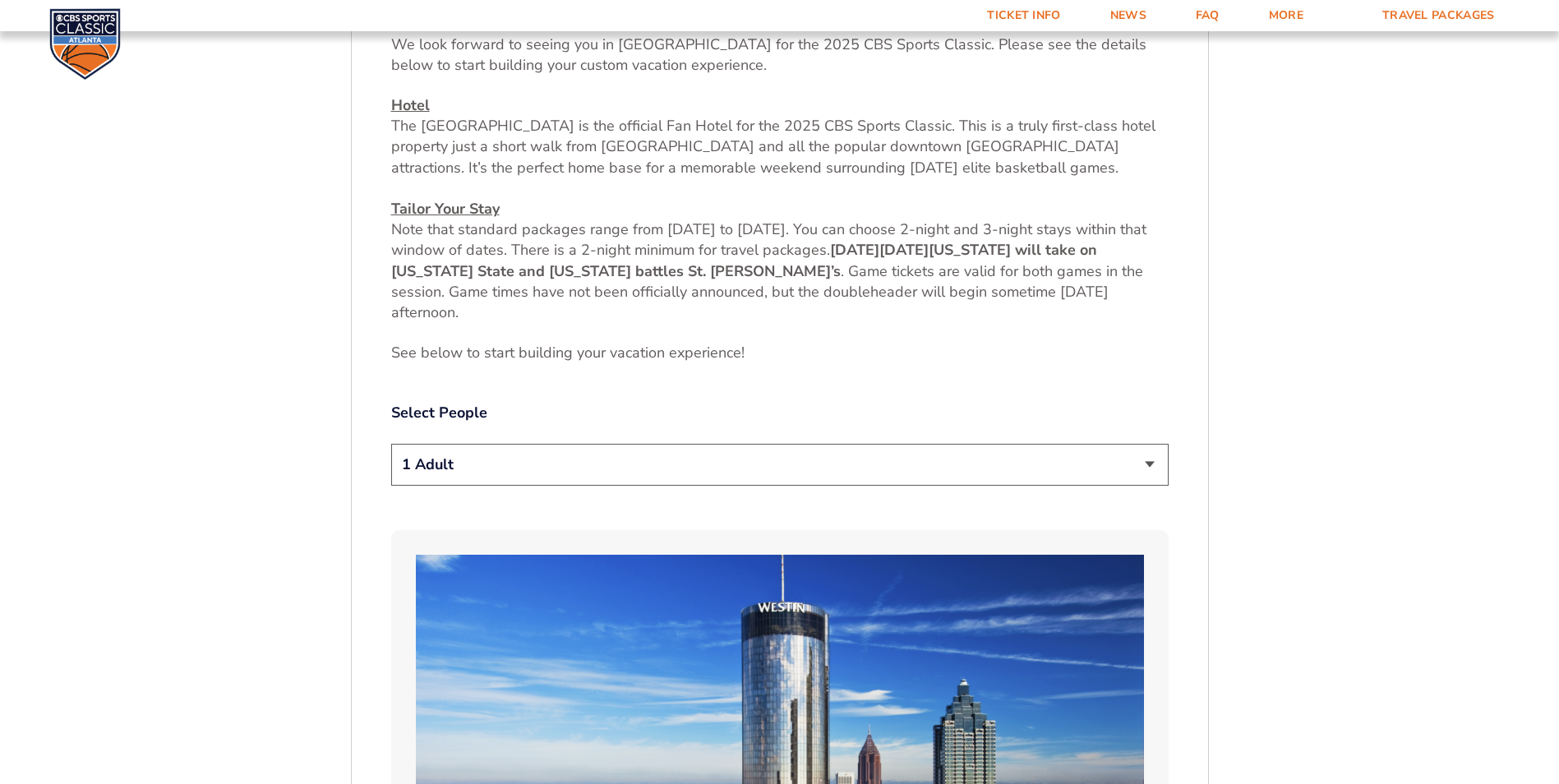
click at [810, 463] on select "1 Adult 2 Adults 3 Adults 4 Adults 2 Adults + 1 Child 2 Adults + 2 Children 2 A…" at bounding box center [779, 464] width 777 height 42
select select "2 Adults"
click at [391, 444] on select "1 Adult 2 Adults 3 Adults 4 Adults 2 Adults + 1 Child 2 Adults + 2 Children 2 A…" at bounding box center [779, 464] width 777 height 42
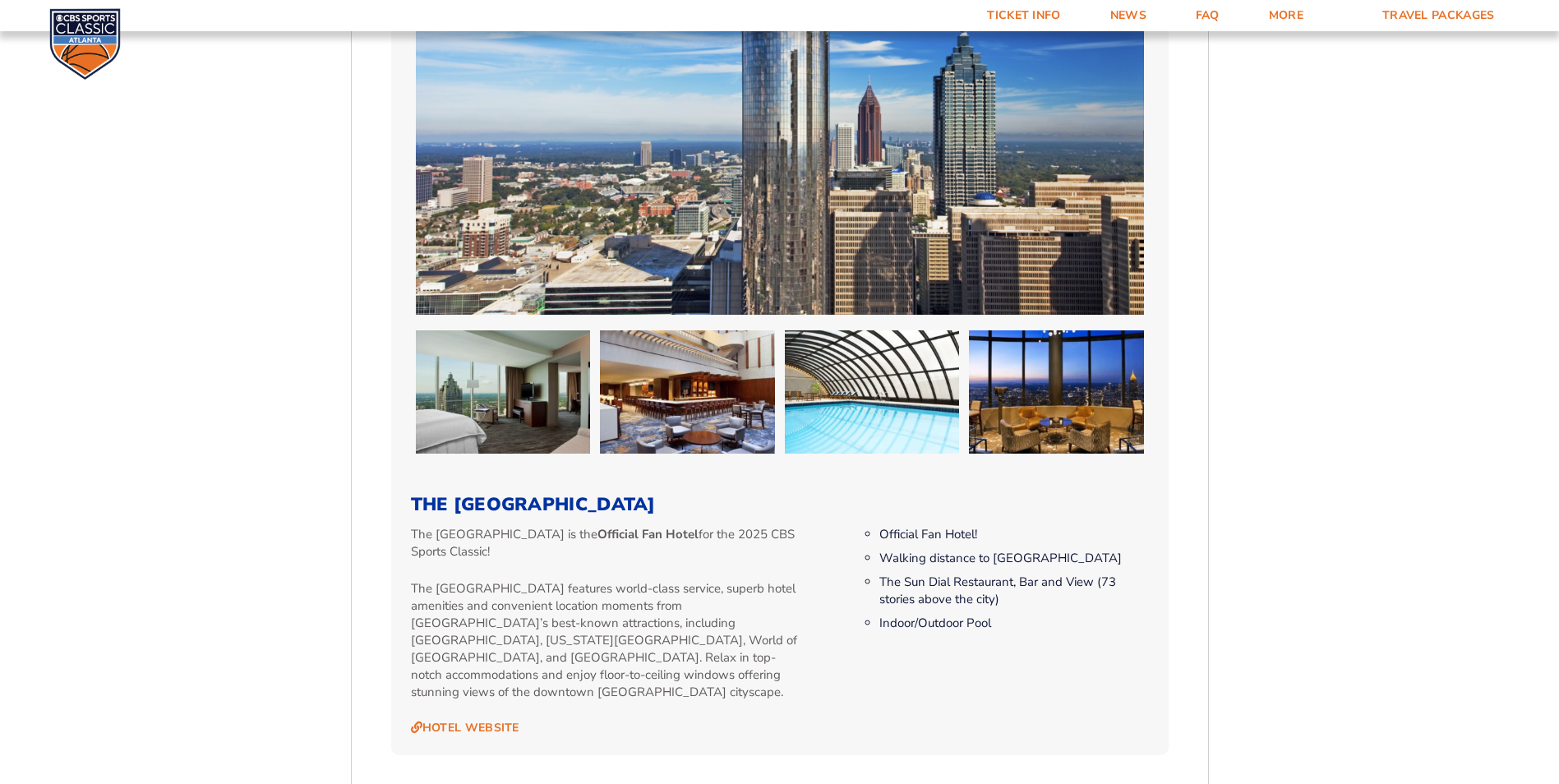
scroll to position [1603, 0]
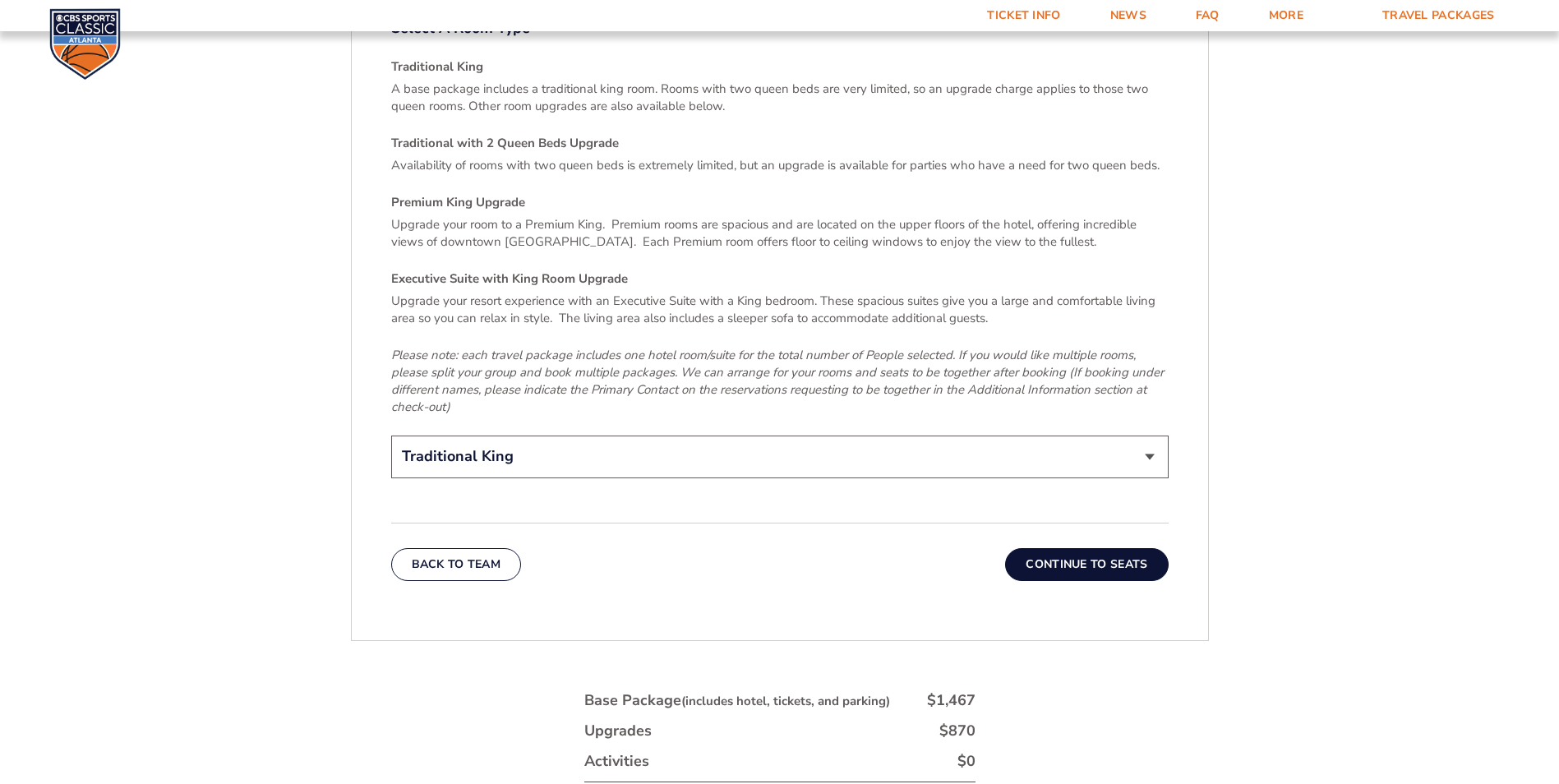
click at [1074, 548] on button "Continue To Seats" at bounding box center [1086, 564] width 163 height 33
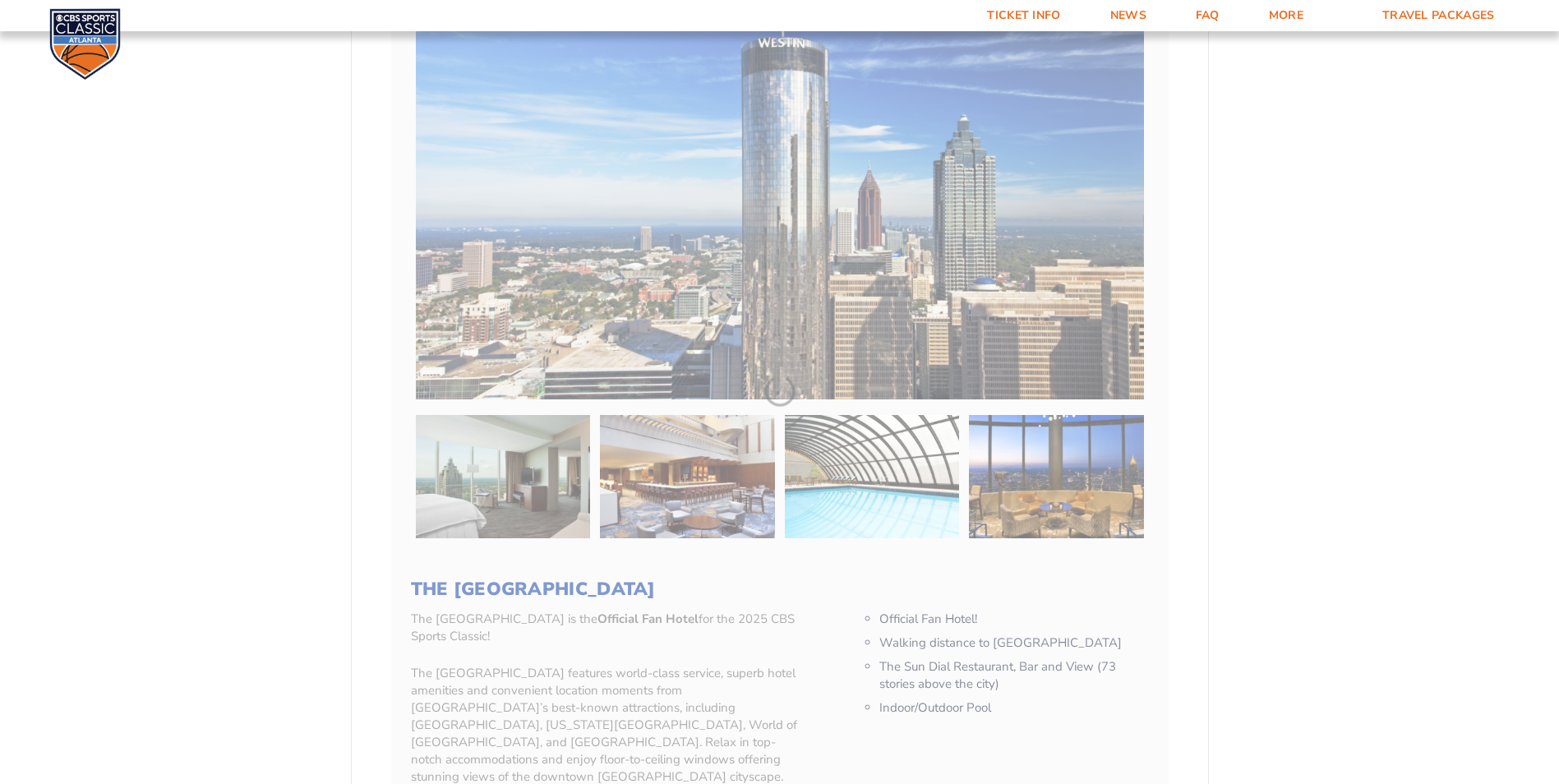
scroll to position [370, 0]
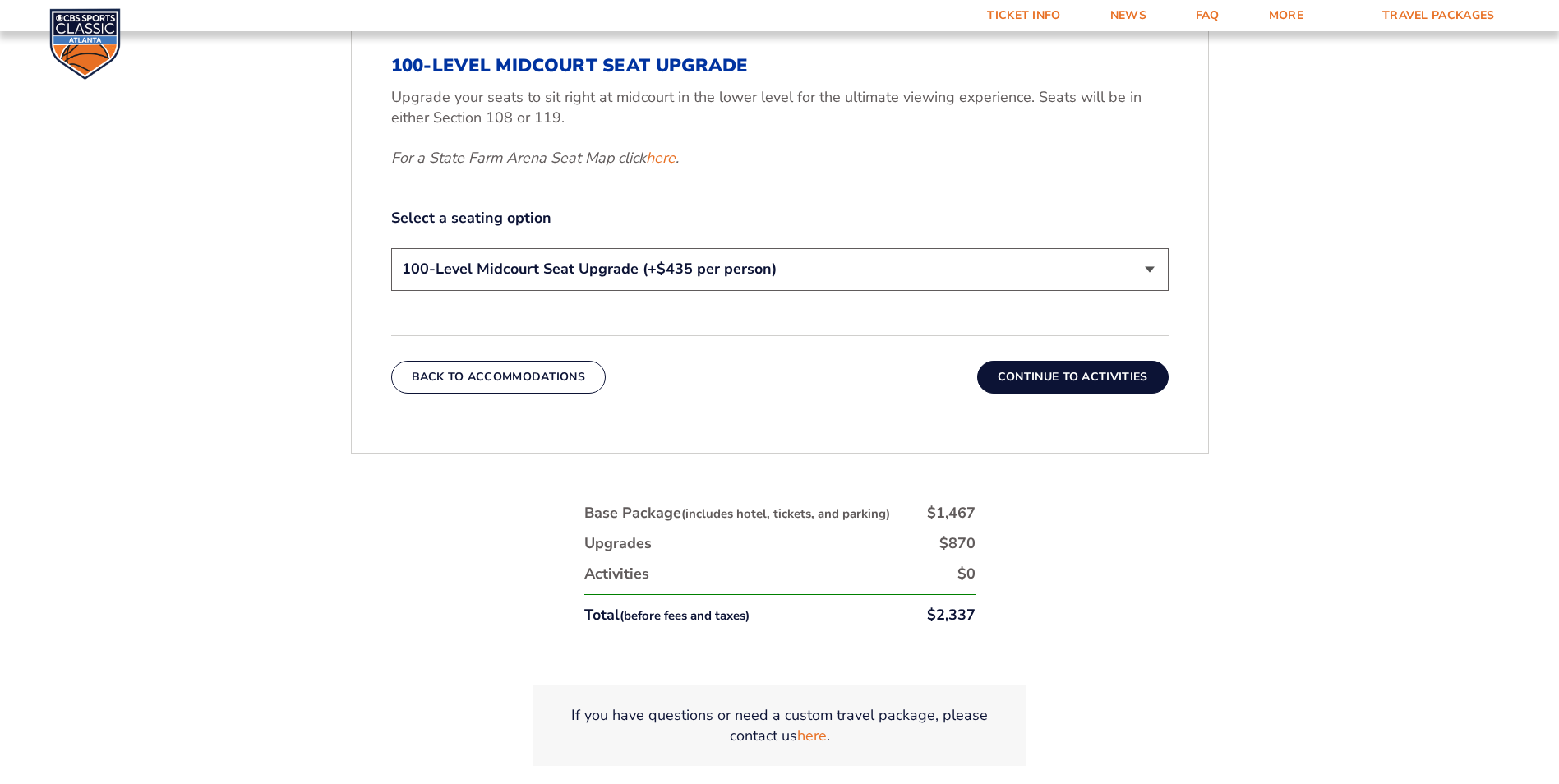
click at [1072, 378] on button "Continue To Activities" at bounding box center [1073, 376] width 192 height 33
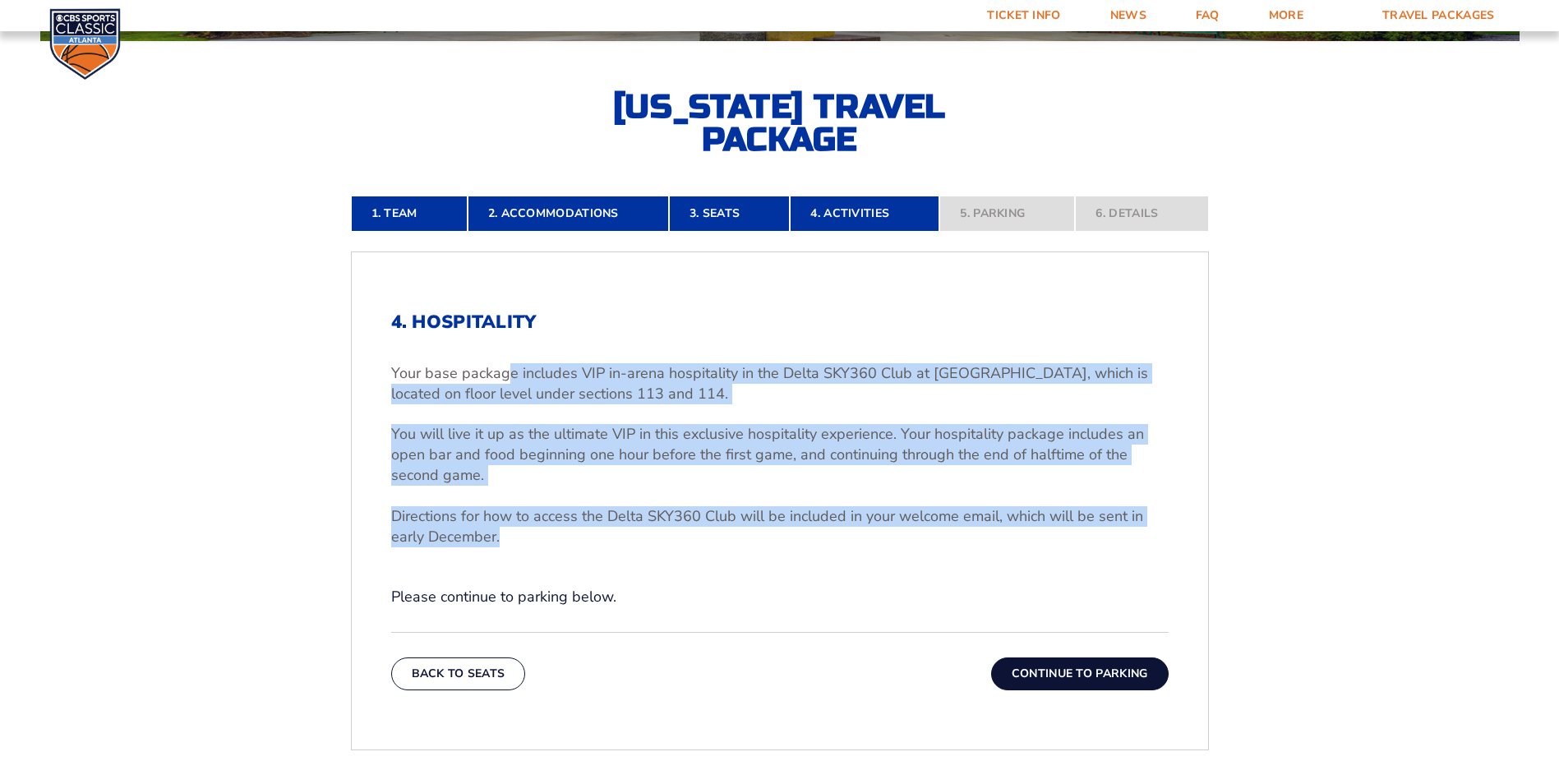
drag, startPoint x: 508, startPoint y: 340, endPoint x: 919, endPoint y: 546, distance: 459.7
click at [919, 546] on div "4. Hospitality Your base package includes VIP in-arena hospitality in the Delta…" at bounding box center [779, 459] width 777 height 296
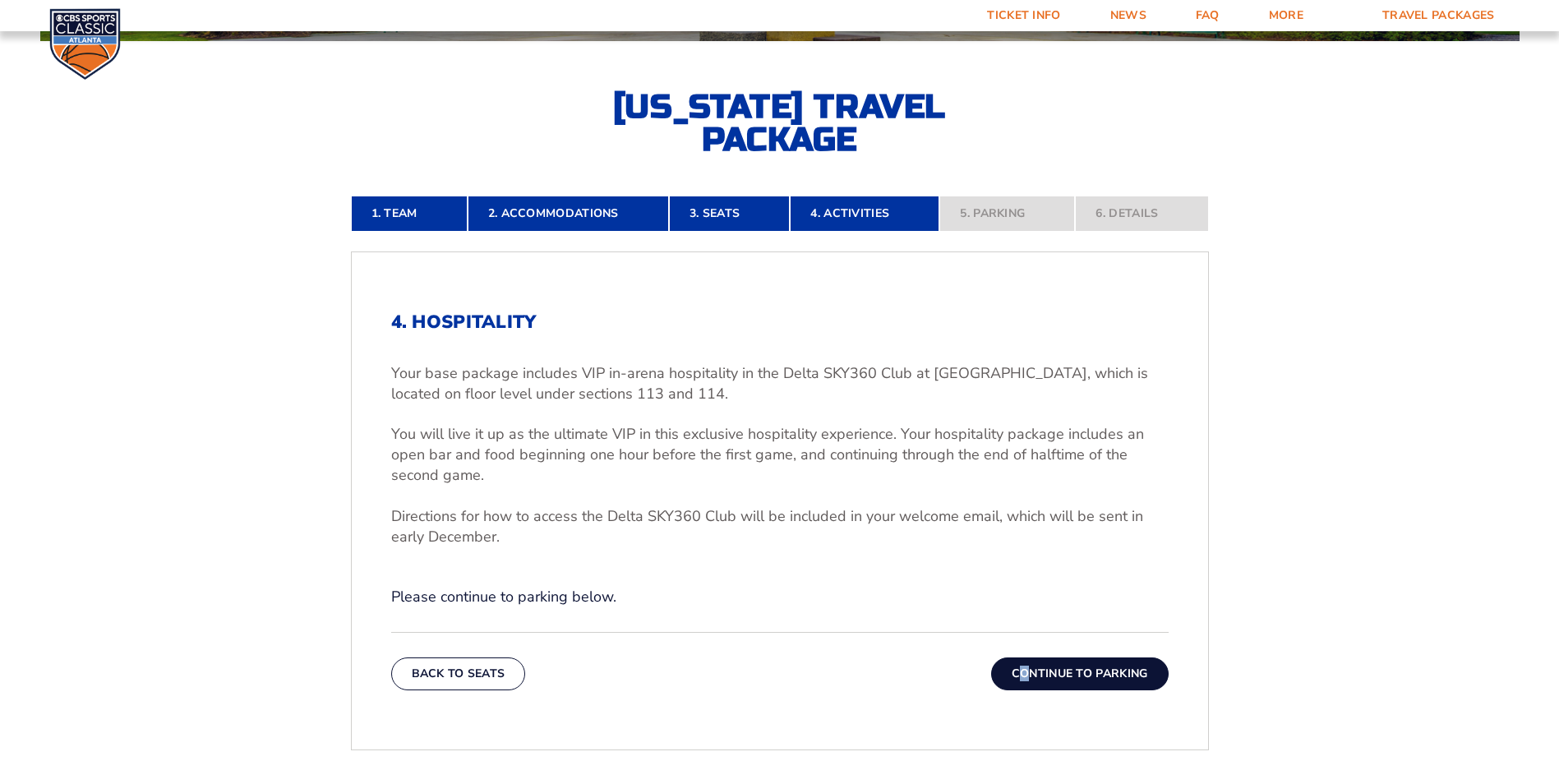
drag, startPoint x: 919, startPoint y: 546, endPoint x: 1029, endPoint y: 665, distance: 162.1
click at [1029, 665] on div "Back To Seats Continue To Parking" at bounding box center [779, 661] width 777 height 59
click at [1029, 665] on button "Continue To Parking" at bounding box center [1080, 673] width 178 height 33
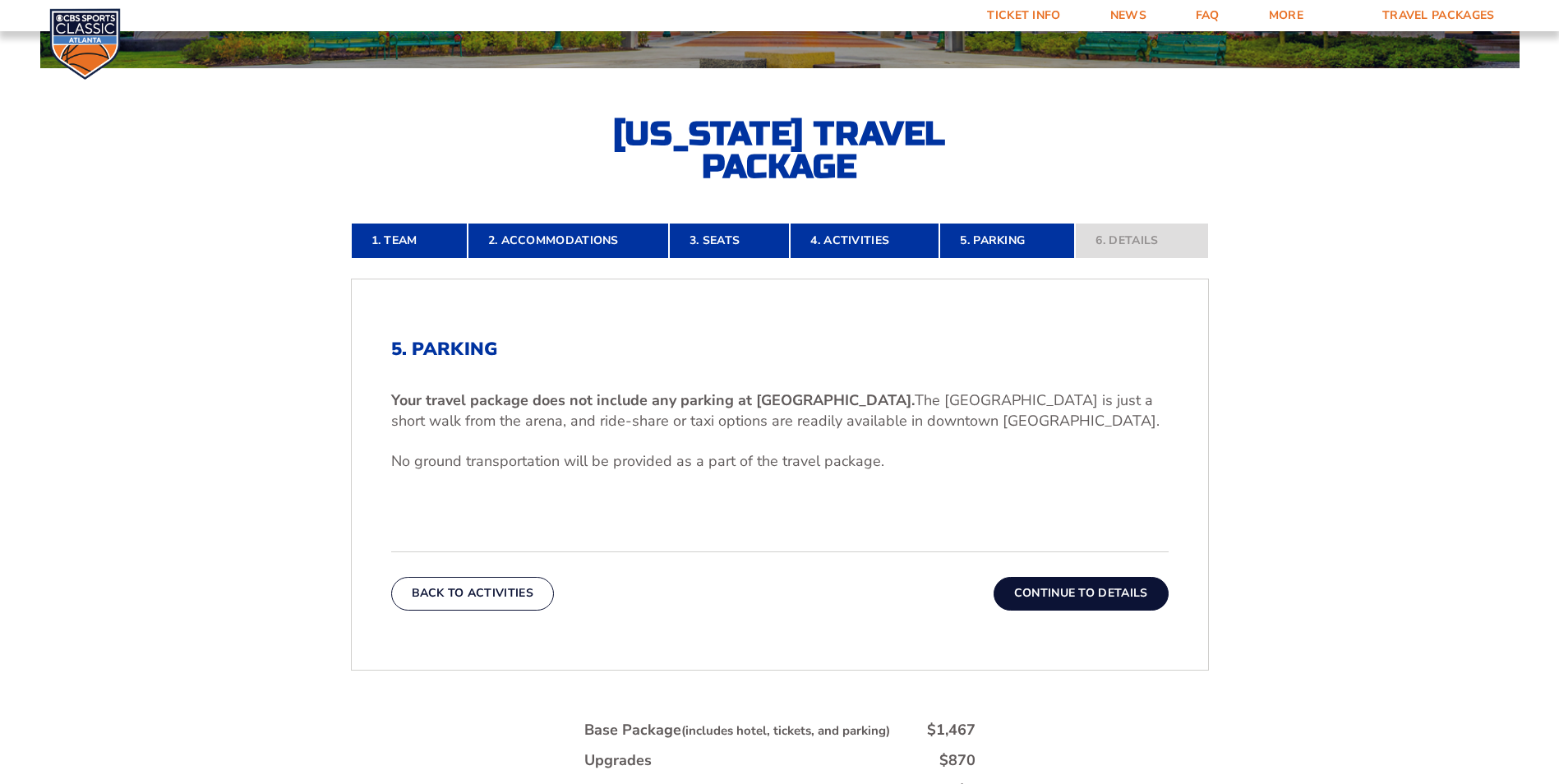
scroll to position [289, 0]
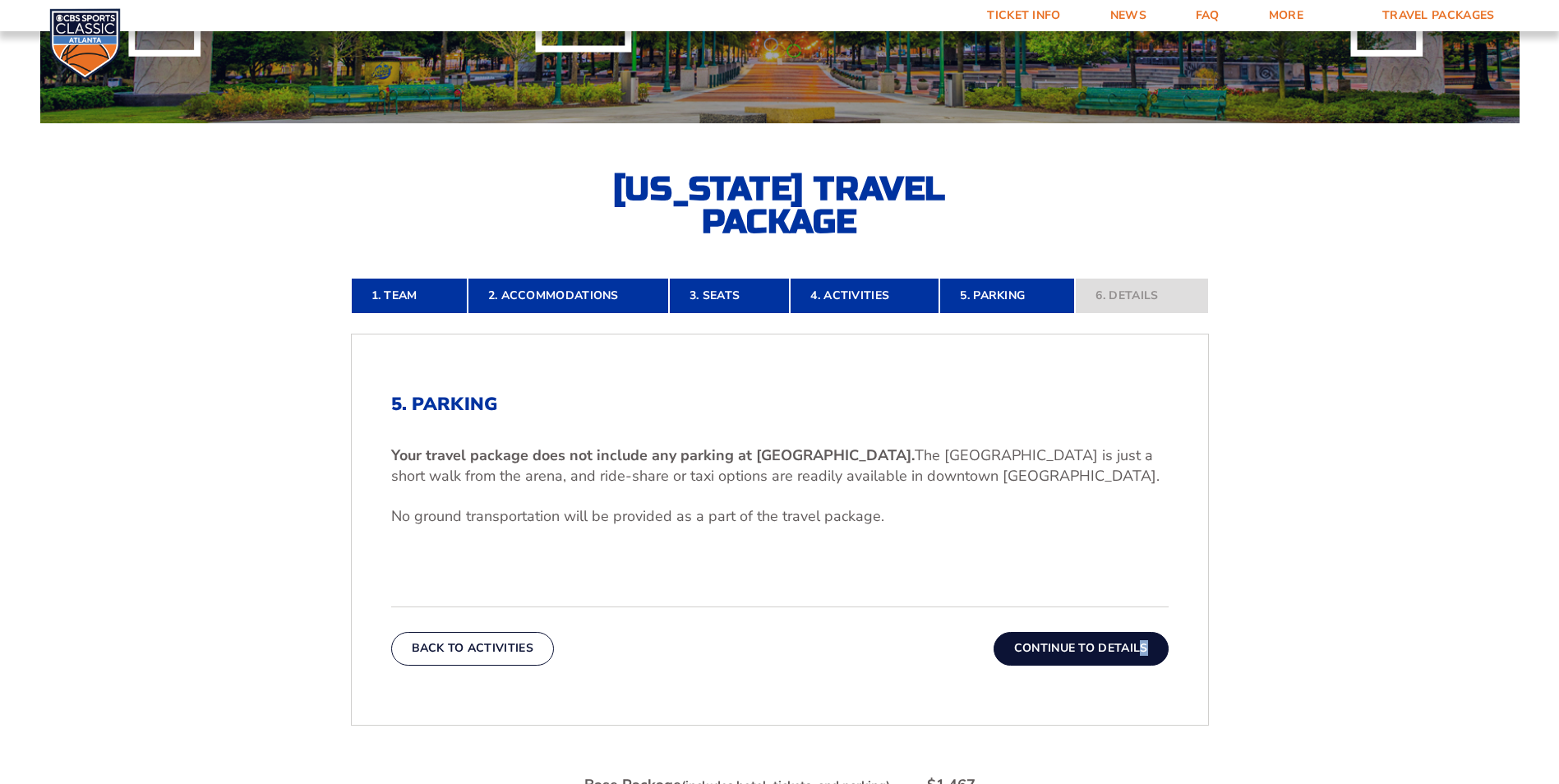
drag, startPoint x: 1147, startPoint y: 665, endPoint x: 1141, endPoint y: 676, distance: 12.5
click at [1141, 676] on div "5. Parking Your travel package does not include any parking at [GEOGRAPHIC_DATA…" at bounding box center [780, 529] width 856 height 350
click at [951, 486] on p "Your travel package does not include any parking at [GEOGRAPHIC_DATA]. The [GEO…" at bounding box center [779, 466] width 777 height 41
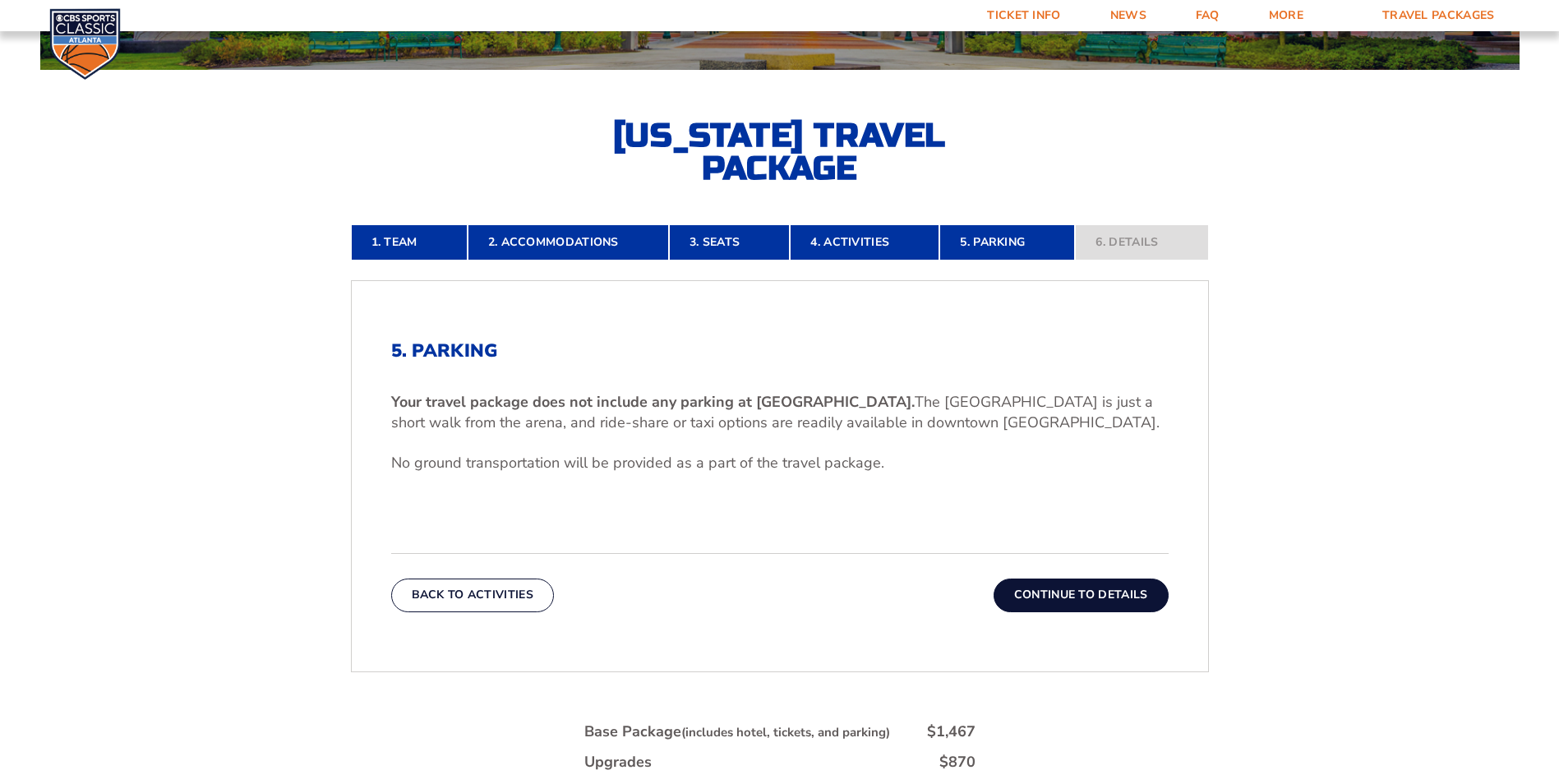
scroll to position [370, 0]
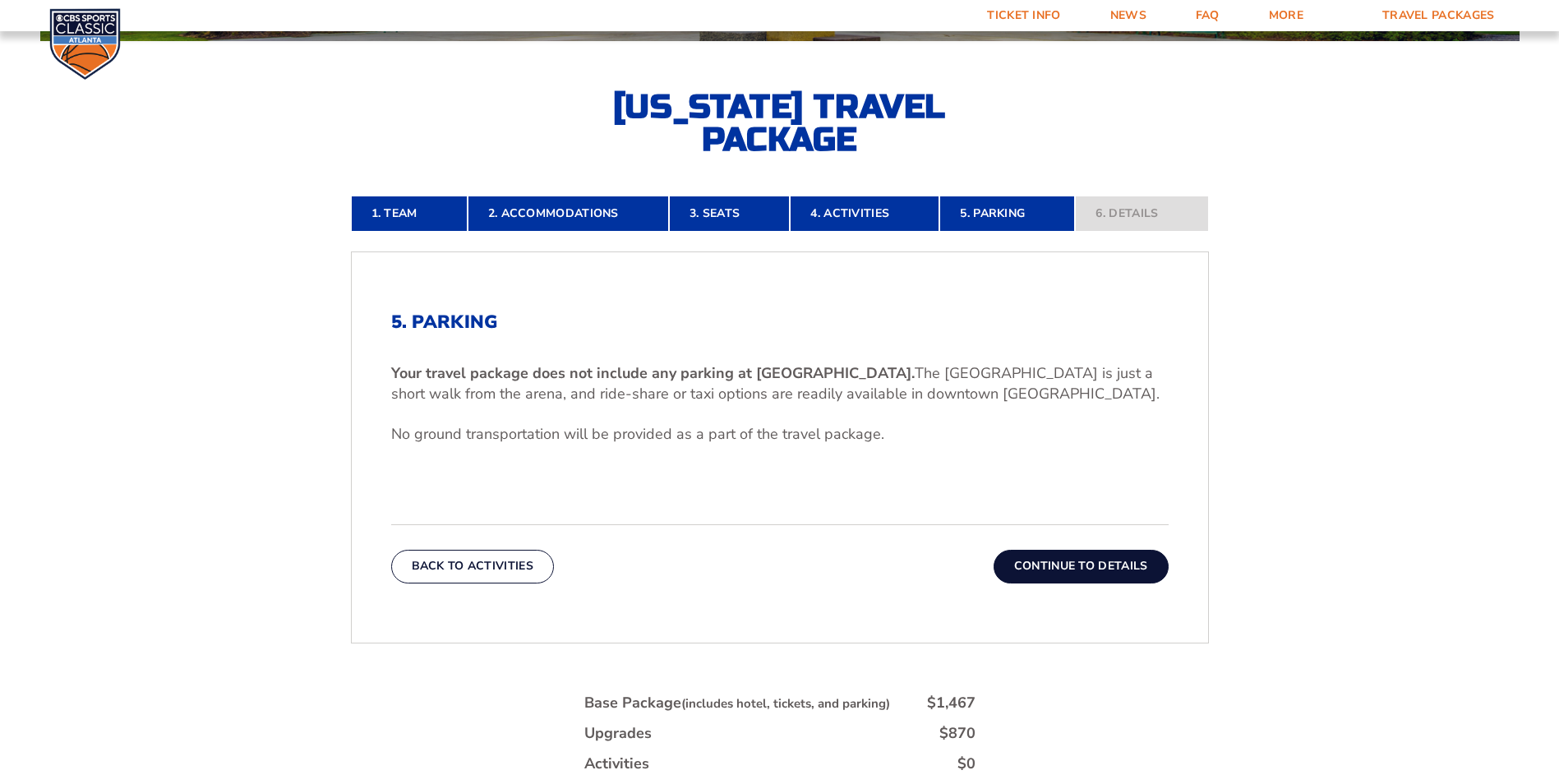
click at [1085, 569] on button "Continue To Details" at bounding box center [1081, 566] width 175 height 33
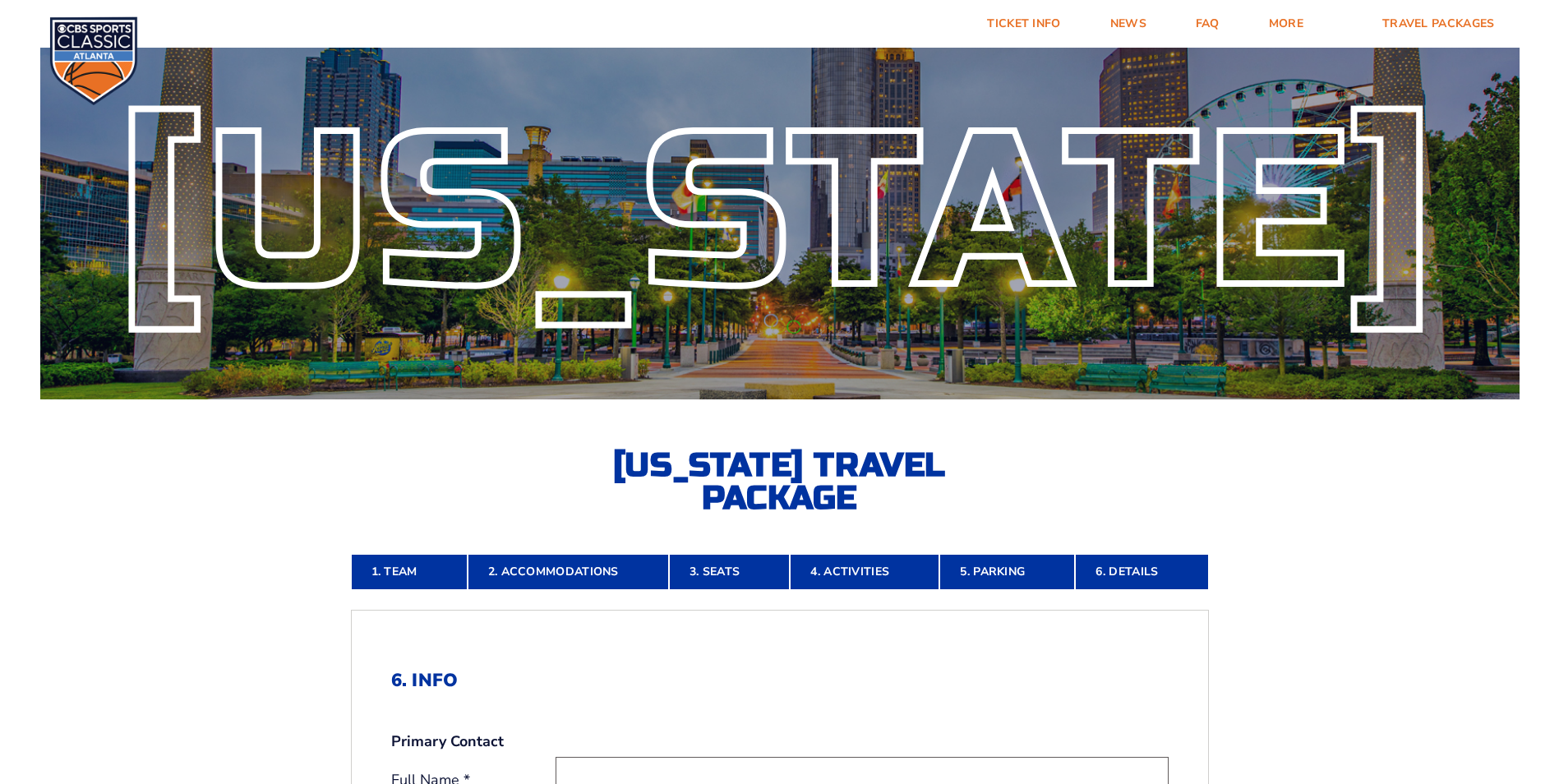
scroll to position [0, 0]
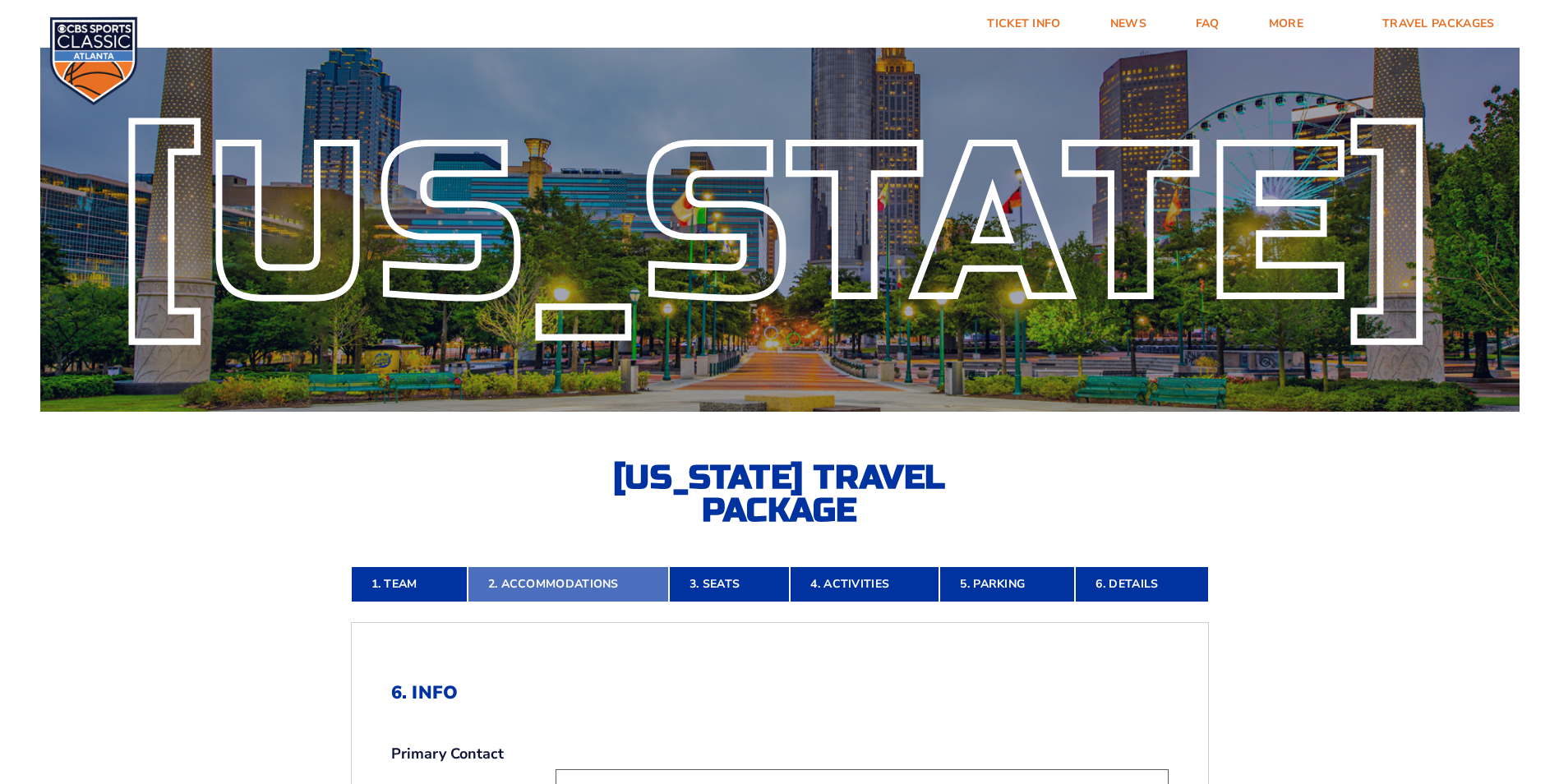
click at [600, 581] on link "2. Accommodations" at bounding box center [568, 584] width 202 height 36
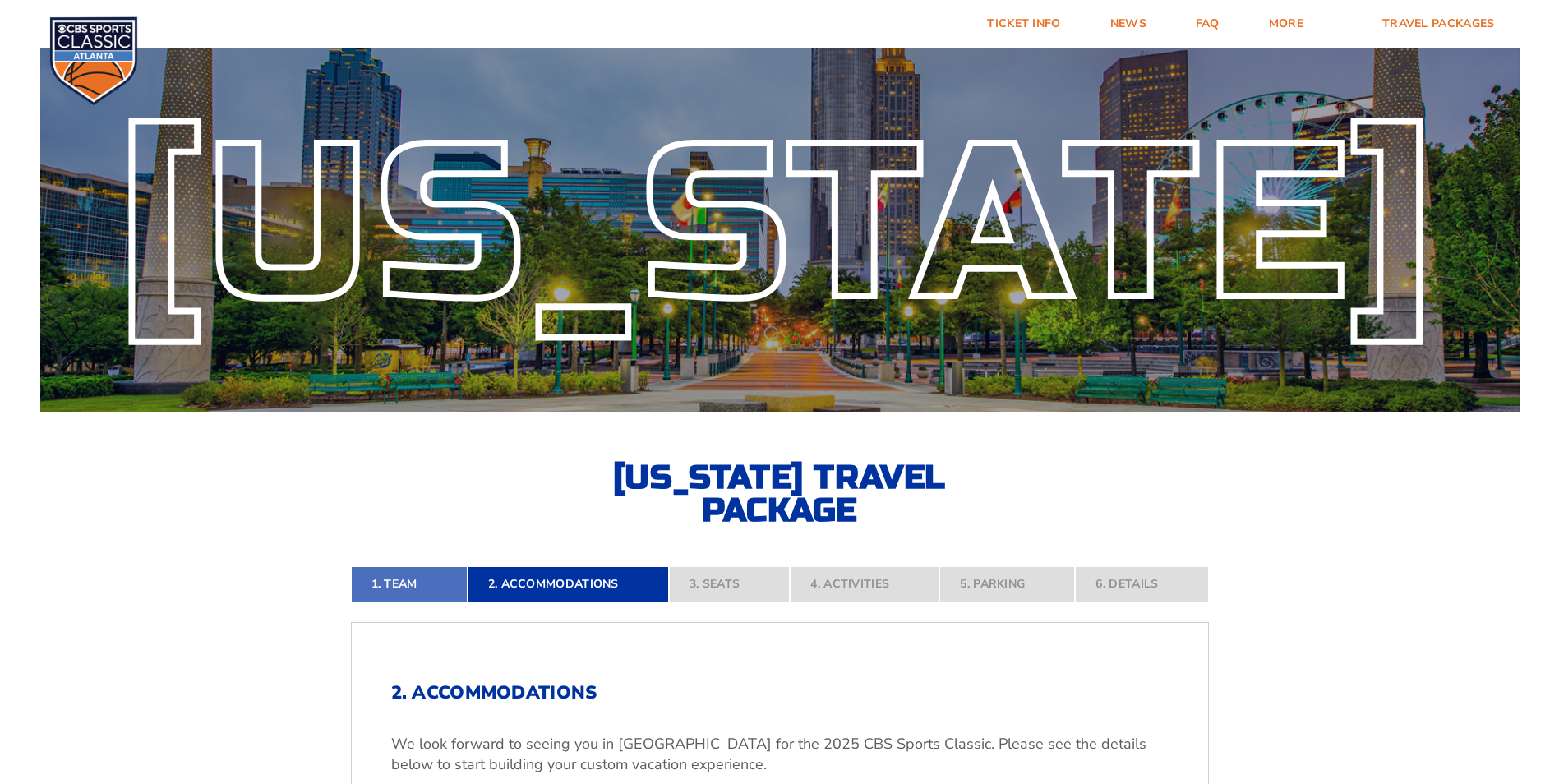
click at [374, 602] on link "1. Team" at bounding box center [409, 584] width 116 height 36
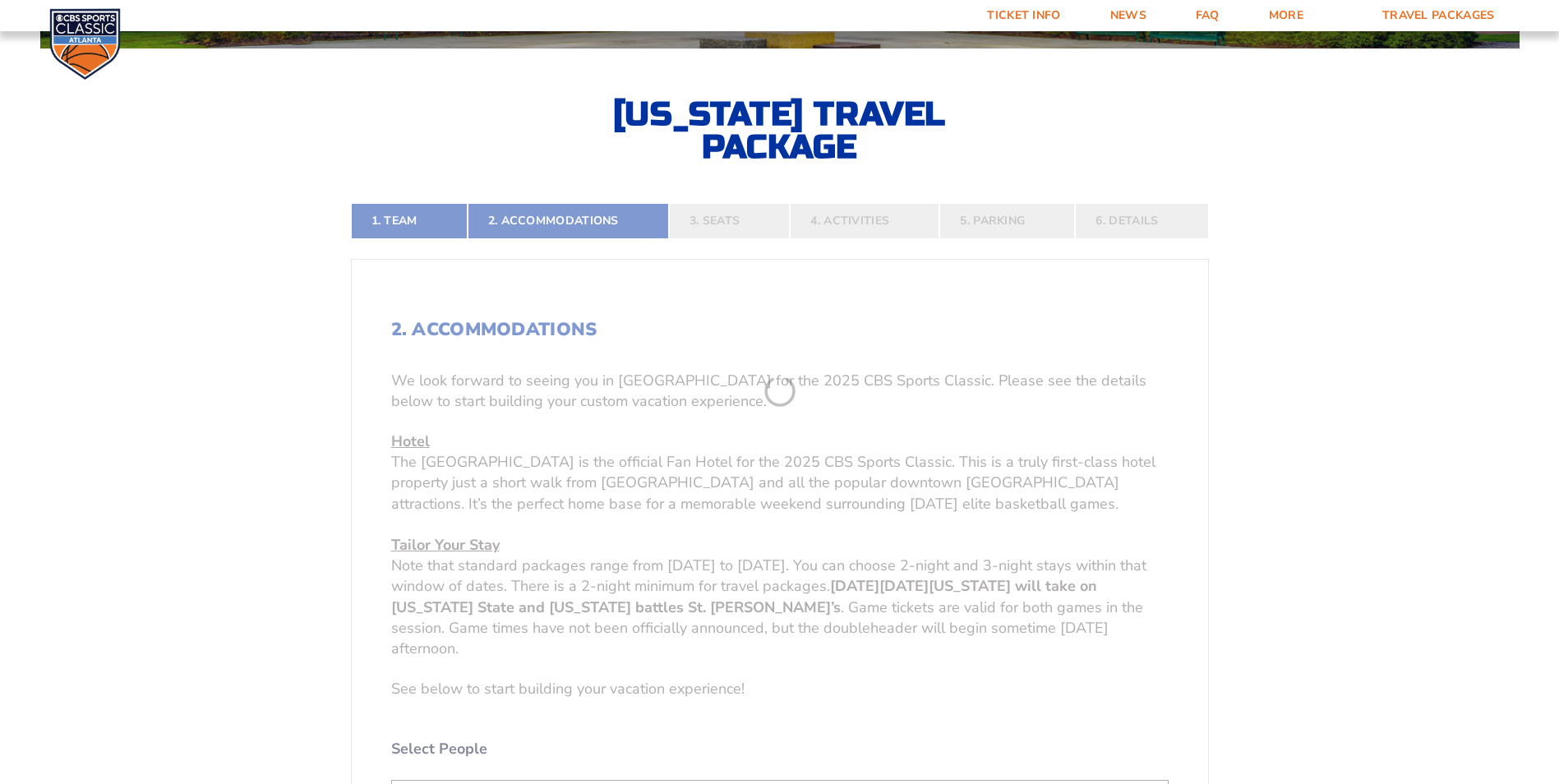
scroll to position [370, 0]
